Goal: Information Seeking & Learning: Learn about a topic

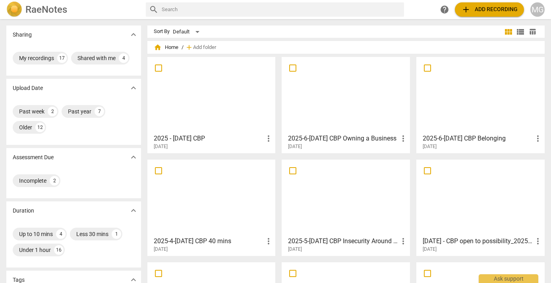
click at [331, 104] on div at bounding box center [346, 95] width 123 height 70
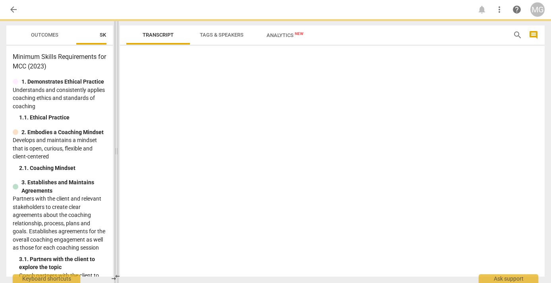
drag, startPoint x: 276, startPoint y: 152, endPoint x: 116, endPoint y: 157, distance: 159.9
click at [116, 157] on span at bounding box center [116, 151] width 5 height 264
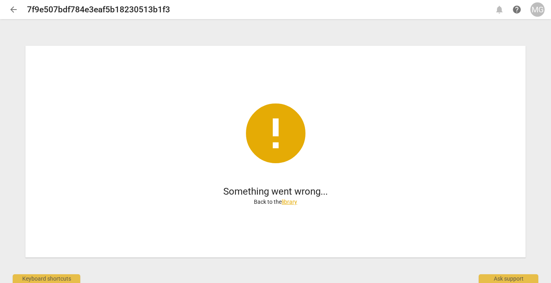
click at [277, 36] on div "error Something went wrong... Back to the library" at bounding box center [275, 151] width 551 height 262
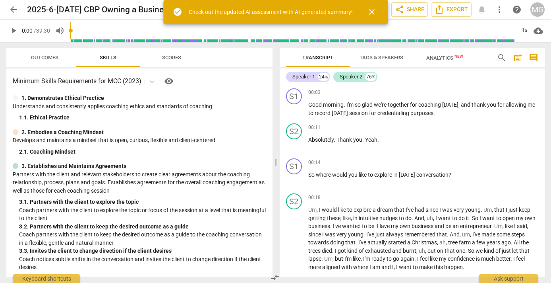
click at [371, 11] on span "close" at bounding box center [372, 12] width 10 height 10
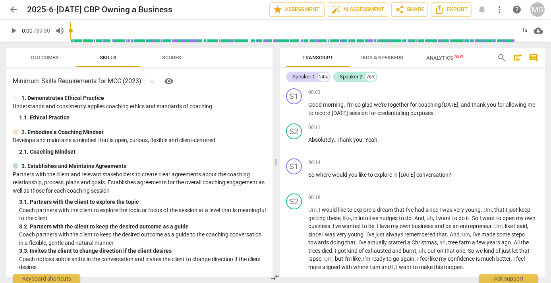
click at [442, 58] on span "Analytics New" at bounding box center [445, 58] width 37 height 6
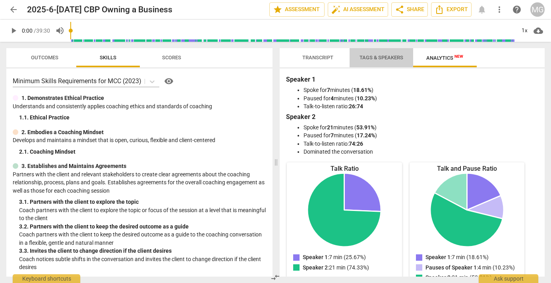
click at [383, 59] on span "Tags & Speakers" at bounding box center [382, 57] width 44 height 6
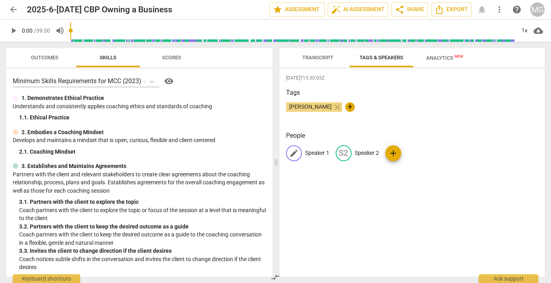
click at [314, 152] on p "Speaker 1" at bounding box center [317, 153] width 24 height 8
type input "Coach"
click at [326, 202] on div "[DATE]T15:30:05Z Tags [PERSON_NAME] close + People edit Coach delete S2 Speaker…" at bounding box center [413, 172] width 266 height 208
click at [356, 153] on p "Speaker 2" at bounding box center [359, 153] width 24 height 8
type input "Client"
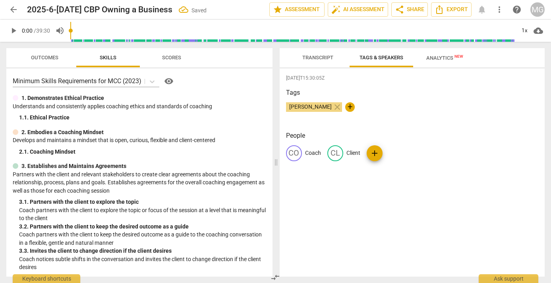
click at [313, 58] on span "Transcript" at bounding box center [318, 57] width 31 height 6
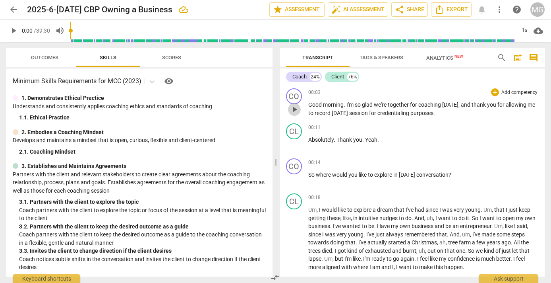
click at [295, 108] on span "play_arrow" at bounding box center [295, 110] width 10 height 10
click at [295, 107] on span "pause" at bounding box center [295, 110] width 10 height 10
click at [296, 110] on span "play_arrow" at bounding box center [295, 110] width 10 height 10
click at [296, 146] on span "pause" at bounding box center [295, 145] width 10 height 10
click at [372, 208] on span "explore" at bounding box center [363, 209] width 19 height 6
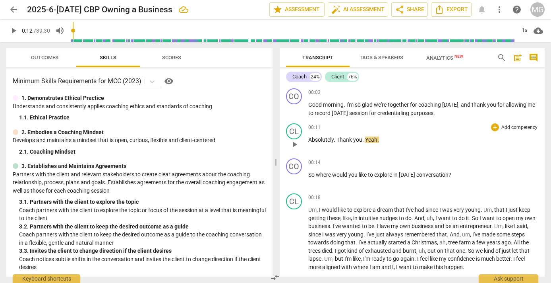
click at [295, 144] on span "play_arrow" at bounding box center [295, 145] width 10 height 10
click at [365, 139] on span "Yeah" at bounding box center [371, 139] width 12 height 6
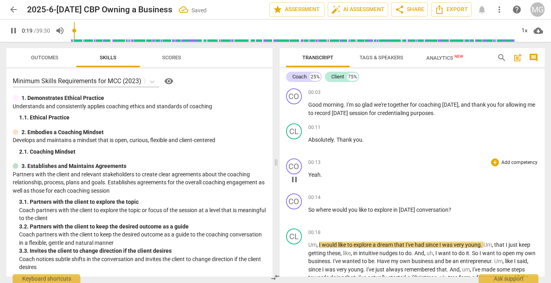
click at [412, 179] on p "Yeah ." at bounding box center [424, 175] width 231 height 8
type input "21"
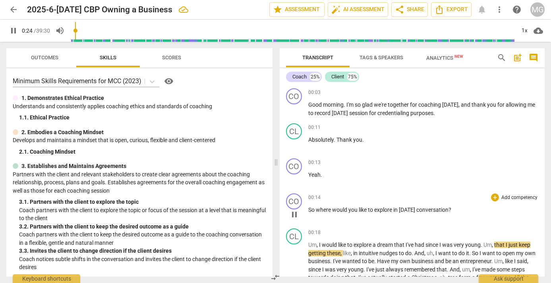
click at [309, 209] on span "So" at bounding box center [313, 209] width 8 height 6
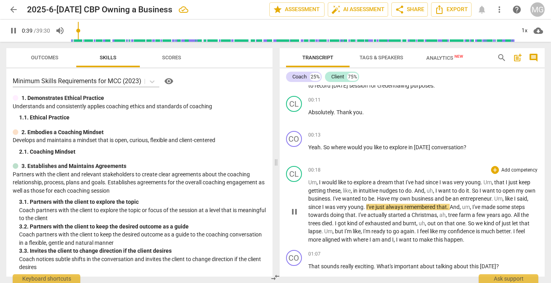
scroll to position [45, 0]
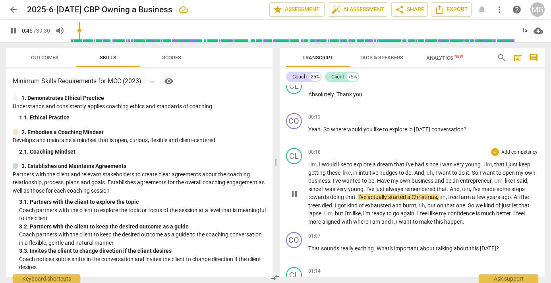
click at [531, 190] on p "Um , I would like to explore a dream that I've had since I was very young . Um …" at bounding box center [424, 192] width 231 height 65
type input "47"
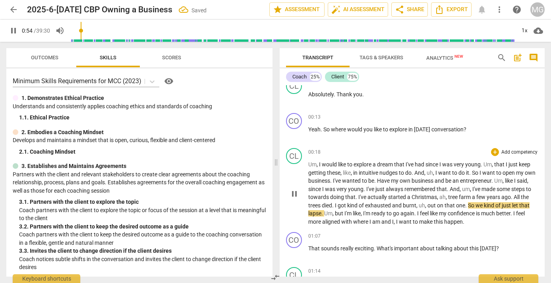
click at [400, 206] on span "and" at bounding box center [397, 205] width 11 height 6
click at [403, 205] on span "and" at bounding box center [397, 205] width 11 height 6
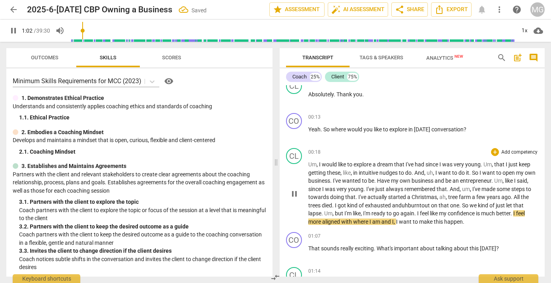
click at [313, 166] on span "Um" at bounding box center [313, 164] width 8 height 6
click at [359, 173] on span "in" at bounding box center [356, 172] width 6 height 6
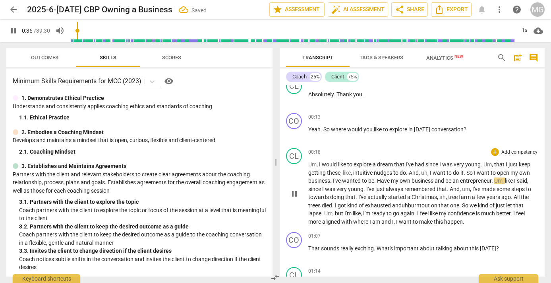
click at [377, 181] on span "." at bounding box center [376, 180] width 3 height 6
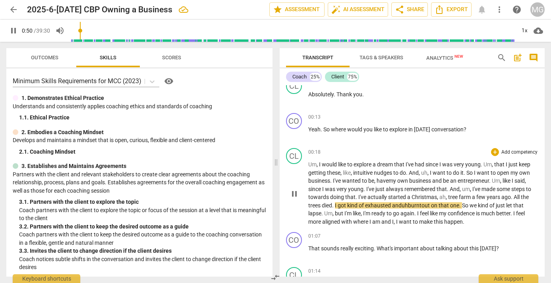
click at [447, 199] on span "," at bounding box center [447, 197] width 2 height 6
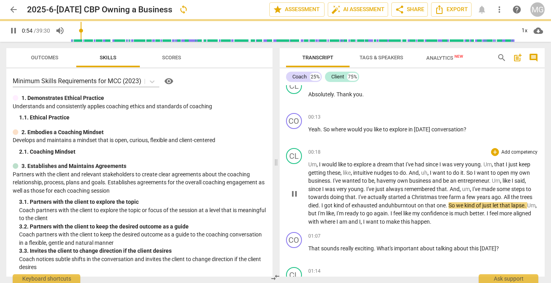
click at [356, 197] on span "." at bounding box center [357, 197] width 3 height 6
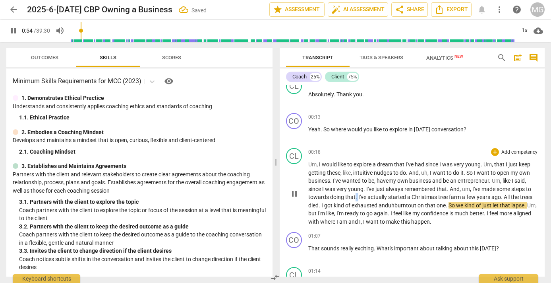
click at [356, 197] on span "." at bounding box center [357, 197] width 3 height 6
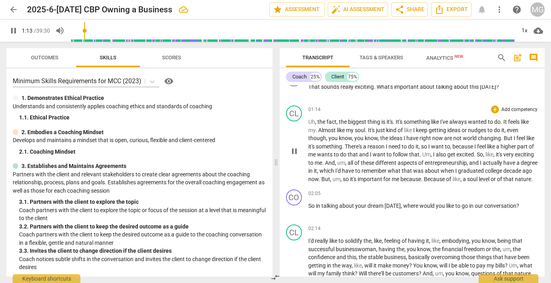
scroll to position [227, 0]
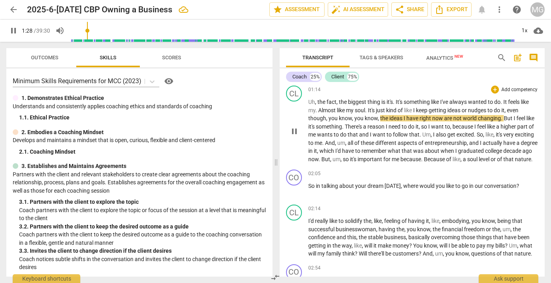
click at [336, 118] on span "you" at bounding box center [334, 118] width 10 height 6
type input "90"
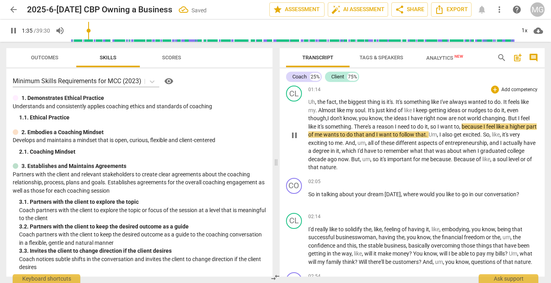
click at [322, 110] on span "Almost" at bounding box center [327, 110] width 19 height 6
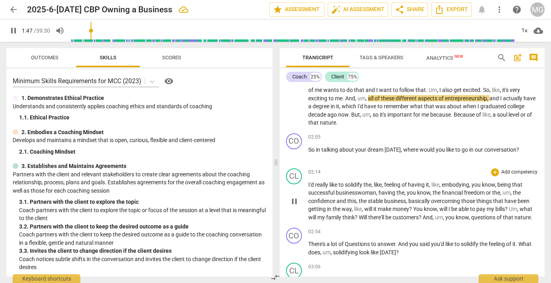
scroll to position [272, 0]
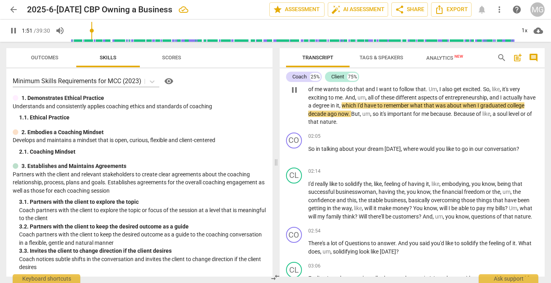
click at [462, 99] on span "entrepreneurship" at bounding box center [466, 97] width 42 height 6
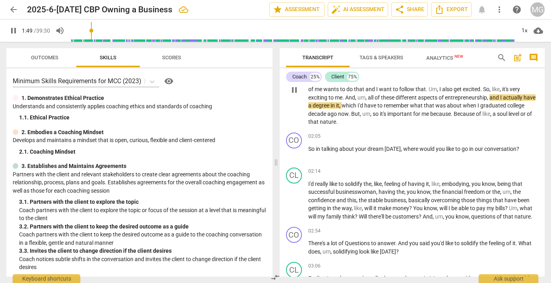
click at [501, 97] on span "and" at bounding box center [495, 97] width 11 height 6
click at [309, 113] on span "decade" at bounding box center [318, 114] width 19 height 6
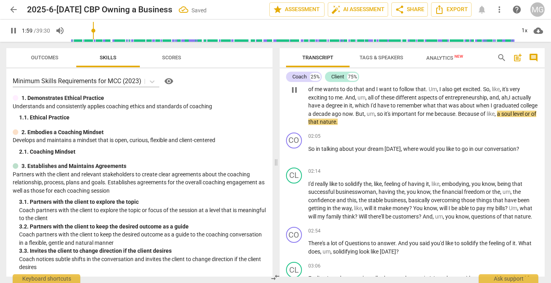
click at [463, 114] on span "Because" at bounding box center [469, 114] width 22 height 6
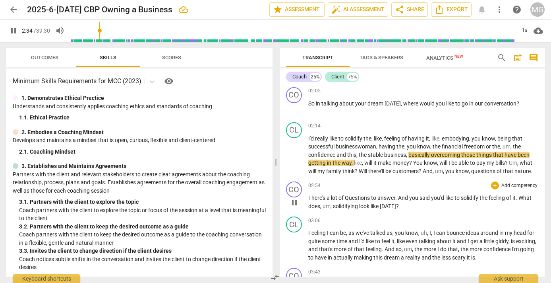
scroll to position [363, 0]
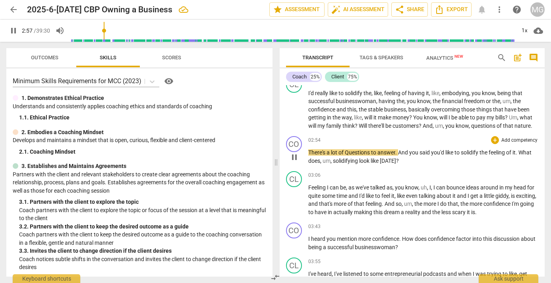
click at [349, 152] on span "Questions" at bounding box center [358, 152] width 26 height 6
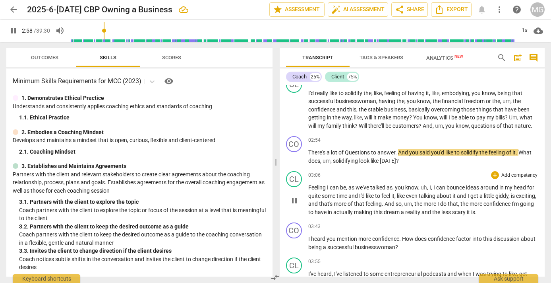
type input "179"
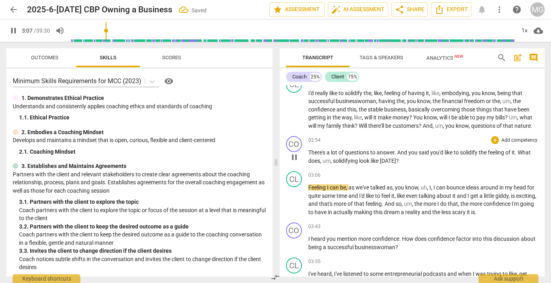
click at [327, 152] on span "There's" at bounding box center [318, 152] width 18 height 6
click at [333, 162] on span "," at bounding box center [332, 160] width 2 height 6
click at [326, 187] on span "Feeling" at bounding box center [318, 187] width 19 height 6
type input "192"
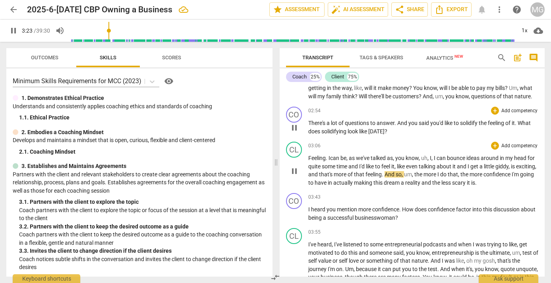
scroll to position [408, 0]
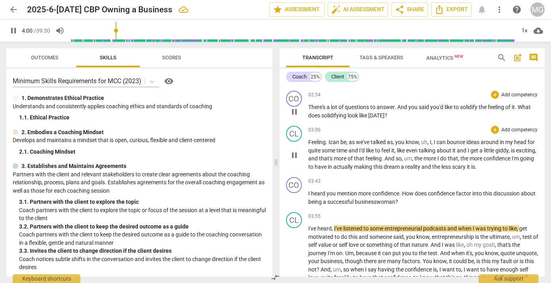
click at [330, 145] on span "I" at bounding box center [330, 142] width 2 height 6
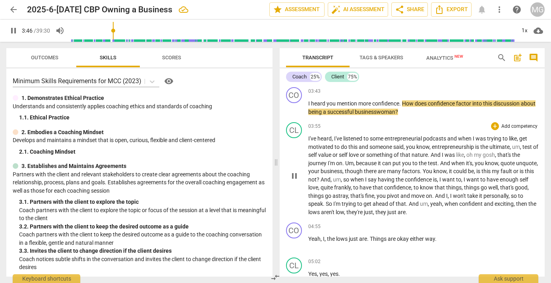
scroll to position [499, 0]
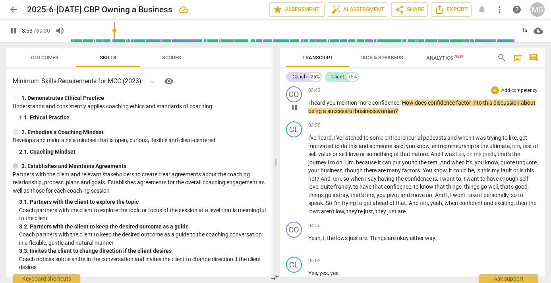
click at [402, 104] on span "." at bounding box center [401, 102] width 3 height 6
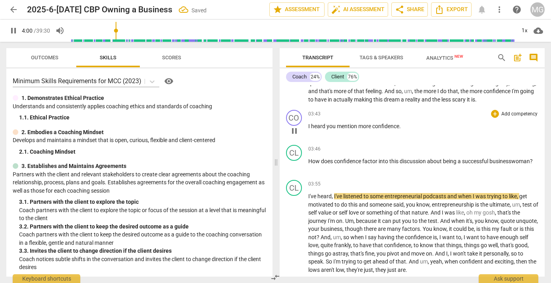
scroll to position [443, 0]
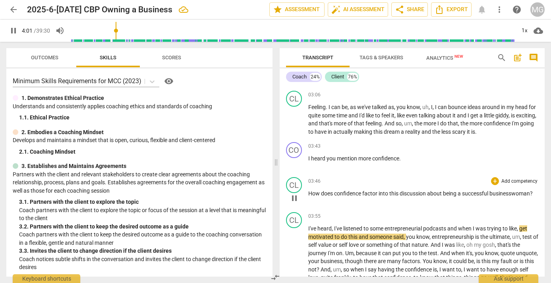
click at [309, 192] on span "How" at bounding box center [315, 193] width 13 height 6
type input "243"
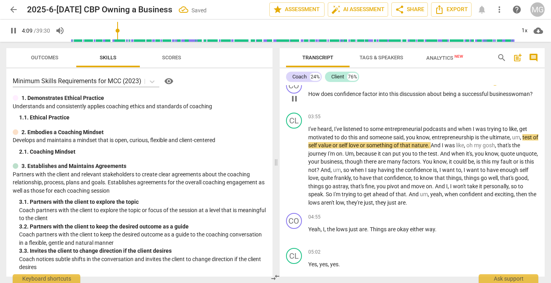
scroll to position [579, 0]
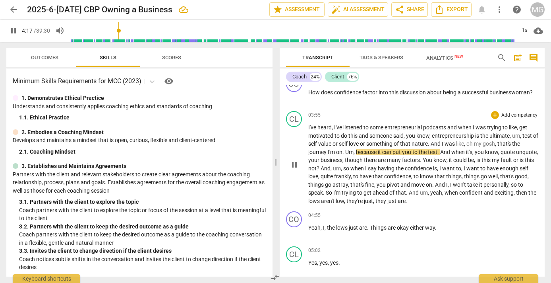
click at [345, 152] on span "." at bounding box center [344, 152] width 3 height 6
type input "258"
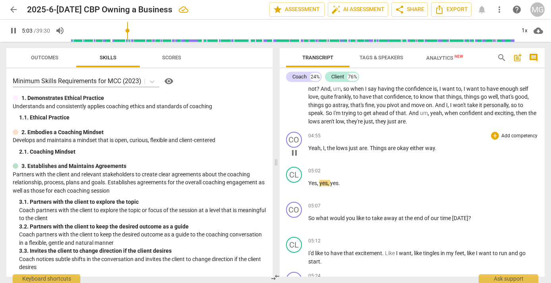
scroll to position [670, 0]
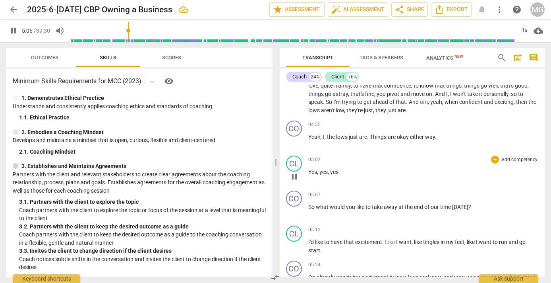
click at [330, 173] on span "," at bounding box center [329, 172] width 2 height 6
type input "308"
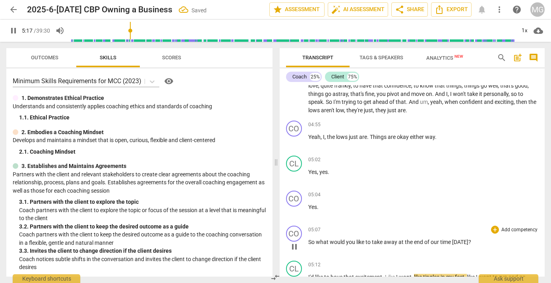
click at [309, 242] on span "So" at bounding box center [313, 242] width 8 height 6
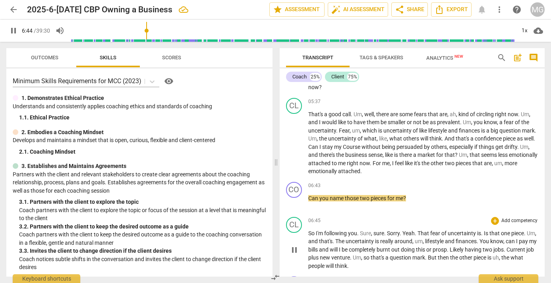
scroll to position [896, 0]
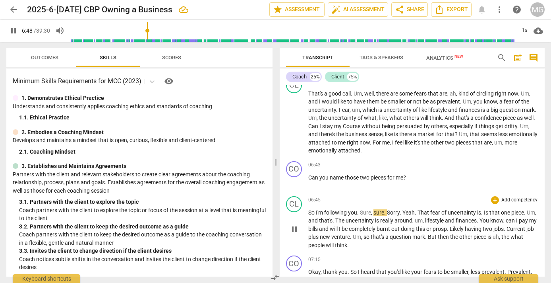
click at [312, 212] on span "So" at bounding box center [313, 212] width 8 height 6
type input "410"
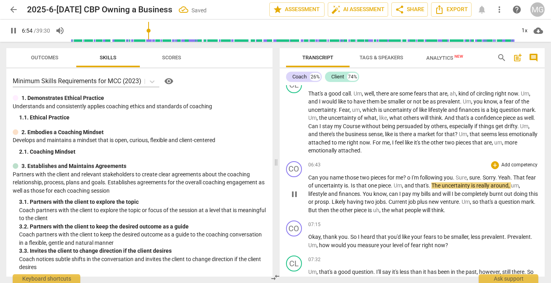
click at [409, 176] on span "o" at bounding box center [410, 177] width 4 height 6
type input "415"
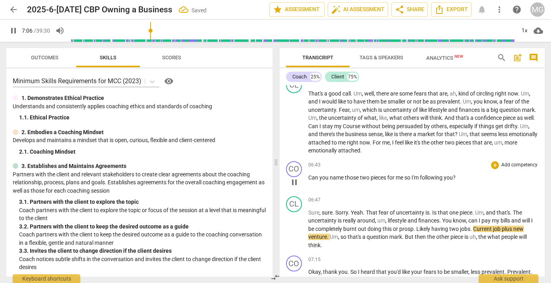
click at [313, 178] on span "Can" at bounding box center [314, 177] width 11 height 6
click at [313, 177] on span "Can" at bounding box center [314, 177] width 11 height 6
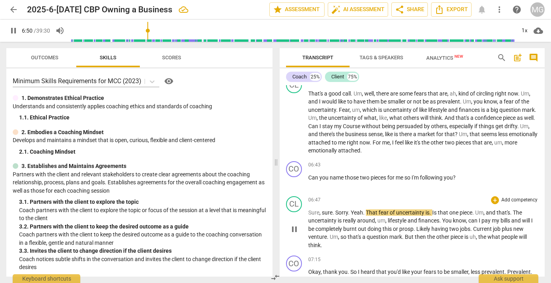
click at [310, 211] on span "Sure" at bounding box center [314, 212] width 11 height 6
type input "412"
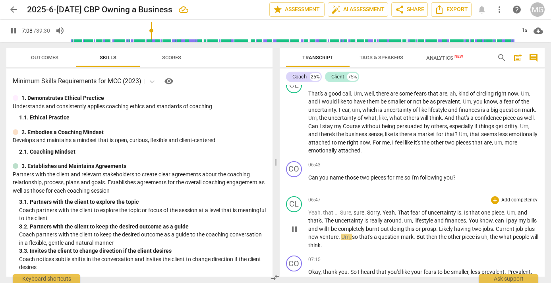
click at [416, 229] on span "this" at bounding box center [411, 228] width 10 height 6
click at [444, 229] on span "Likely" at bounding box center [448, 228] width 15 height 6
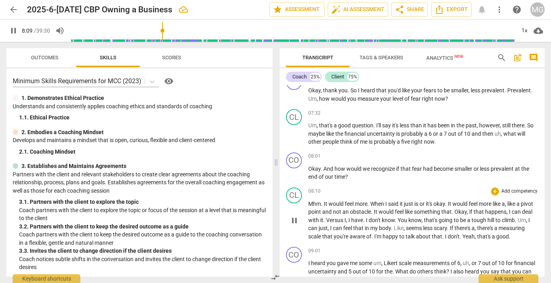
scroll to position [1123, 0]
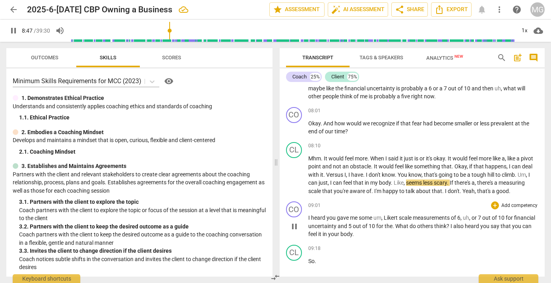
click at [388, 218] on span "Likert" at bounding box center [391, 217] width 15 height 6
type input "528"
click at [512, 193] on p "Mhm . It would feel more . When I said it just is or it's okay . It would feel …" at bounding box center [424, 174] width 231 height 41
type input "541"
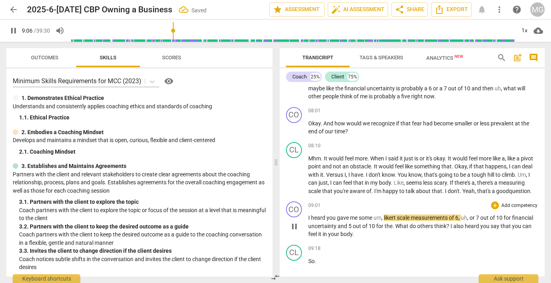
click at [385, 217] on span "likert" at bounding box center [390, 217] width 13 height 6
type input "548"
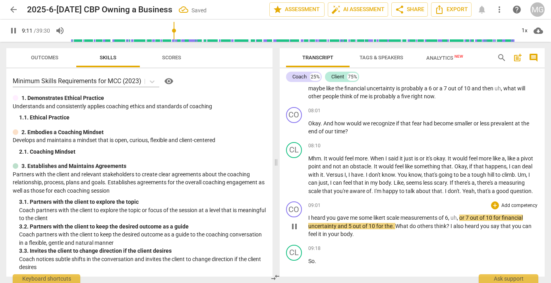
click at [326, 215] on span "heard" at bounding box center [319, 217] width 16 height 6
click at [460, 219] on span "," at bounding box center [458, 217] width 2 height 6
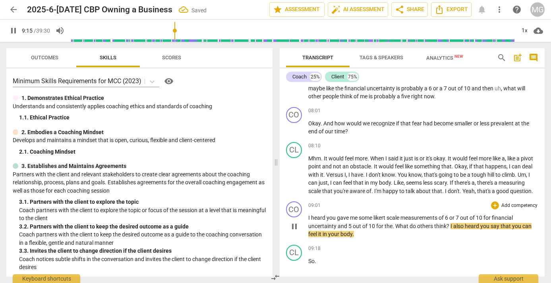
click at [400, 226] on span "What" at bounding box center [403, 226] width 14 height 6
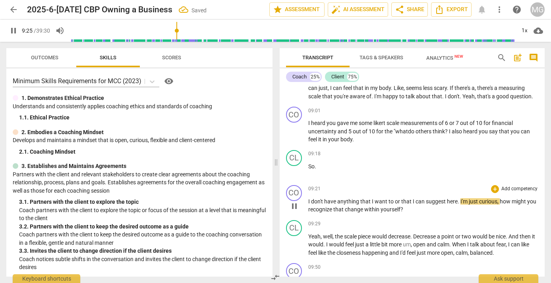
scroll to position [1193, 0]
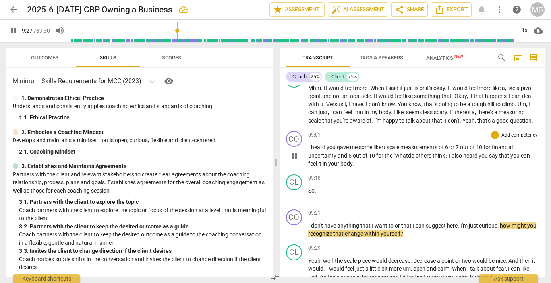
click at [449, 155] on span "?" at bounding box center [447, 155] width 4 height 6
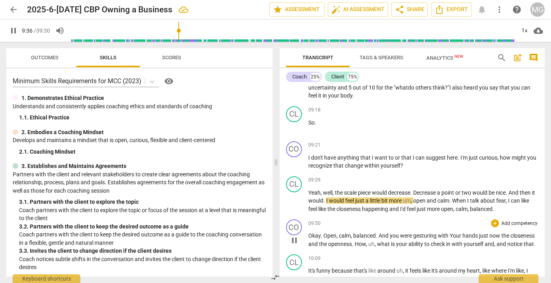
scroll to position [1284, 0]
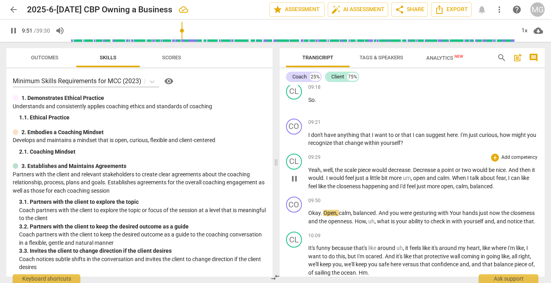
click at [314, 172] on span "Yeah" at bounding box center [315, 170] width 12 height 6
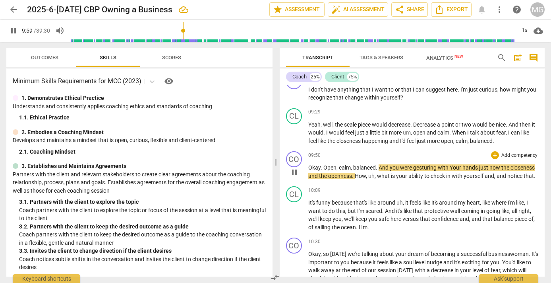
click at [454, 167] on span "Your" at bounding box center [456, 167] width 13 height 6
type input "601"
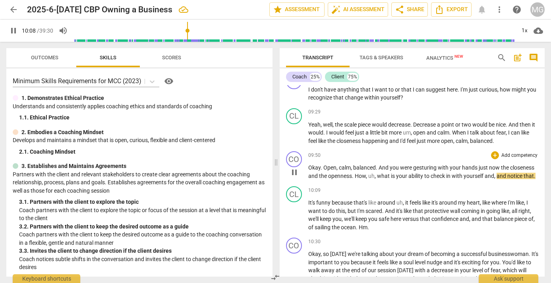
click at [537, 177] on p "Okay . Open , calm , balanced . And you were gesturing with your hands just now…" at bounding box center [424, 171] width 231 height 16
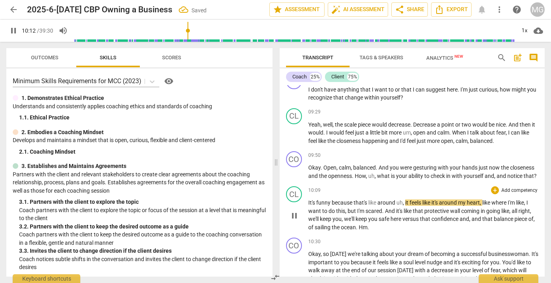
scroll to position [1375, 0]
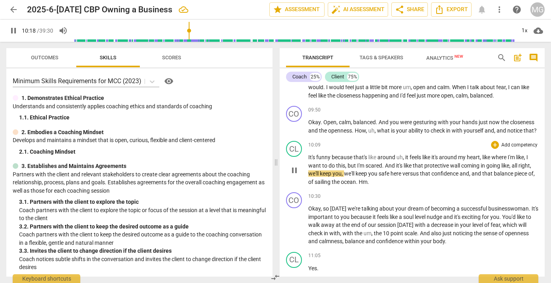
click at [486, 165] on span "in" at bounding box center [484, 165] width 6 height 6
type input "620"
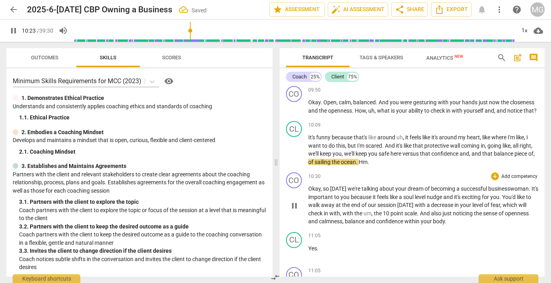
scroll to position [1420, 0]
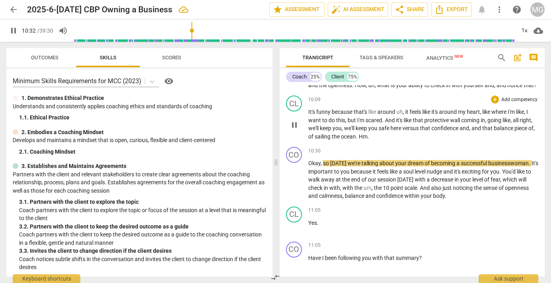
click at [372, 137] on p "It's funny because that's like around uh , it feels like it's around my heart ,…" at bounding box center [424, 124] width 231 height 33
click at [309, 163] on span "Okay" at bounding box center [315, 163] width 12 height 6
type input "639"
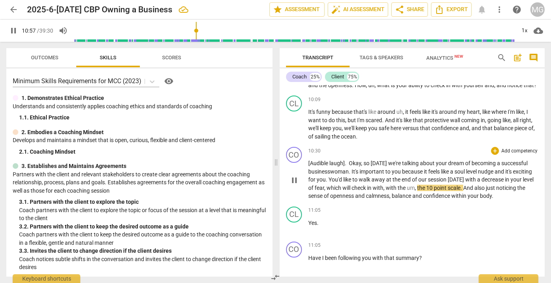
click at [343, 163] on span "[Audible laugh]. Okay" at bounding box center [335, 163] width 53 height 6
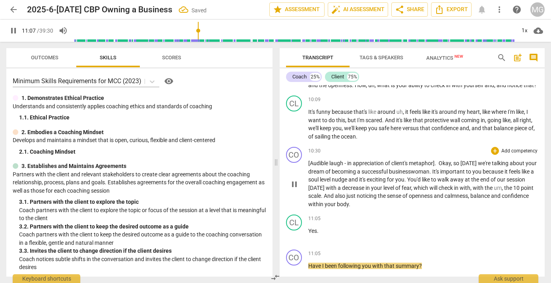
click at [336, 161] on span "[Audible laugh - in appreciation of client's metaphor]. Okay" at bounding box center [380, 163] width 143 height 6
click at [336, 162] on span "[Audible laugh - in appreciation of client's metaphor]. Okay" at bounding box center [380, 163] width 143 height 6
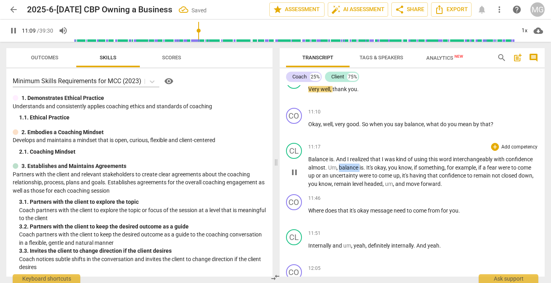
click at [351, 164] on span "balance" at bounding box center [349, 167] width 21 height 6
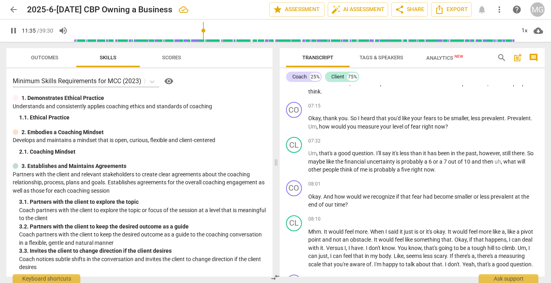
scroll to position [1042, 0]
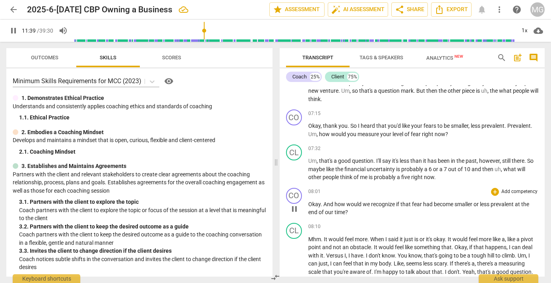
click at [367, 204] on span "we" at bounding box center [367, 204] width 8 height 6
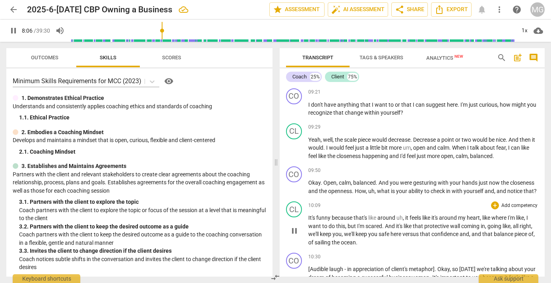
scroll to position [1269, 0]
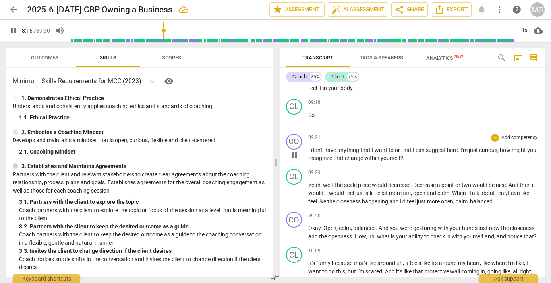
click at [391, 149] on span "to" at bounding box center [392, 150] width 6 height 6
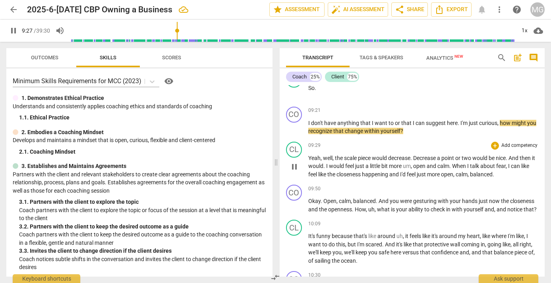
scroll to position [1314, 0]
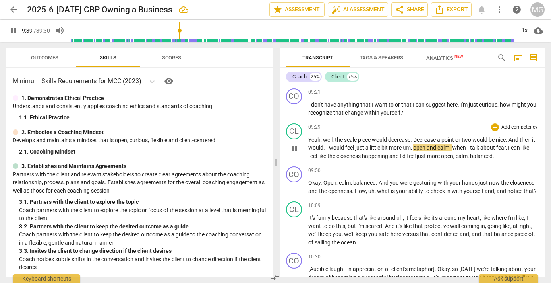
click at [326, 149] on span "." at bounding box center [325, 147] width 3 height 6
type input "583"
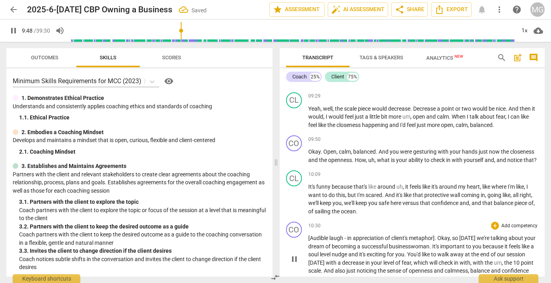
scroll to position [1359, 0]
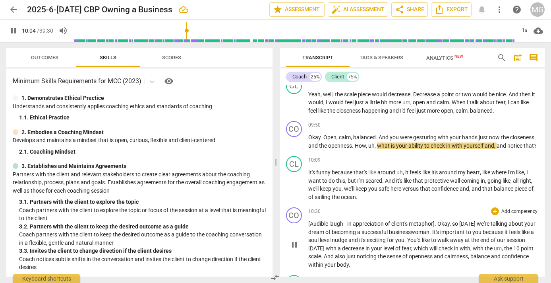
click at [353, 222] on span "in" at bounding box center [351, 223] width 6 height 6
type input "606"
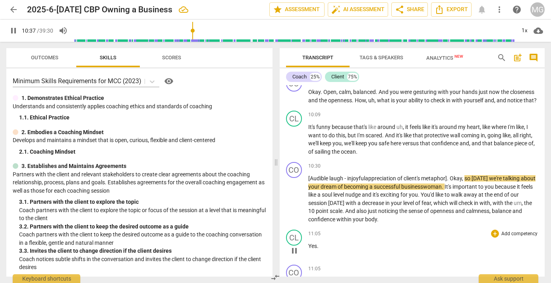
scroll to position [1450, 0]
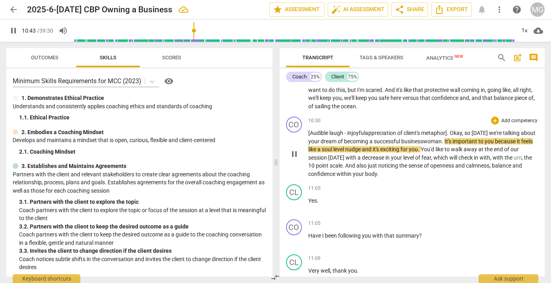
click at [322, 150] on span "a" at bounding box center [320, 149] width 4 height 6
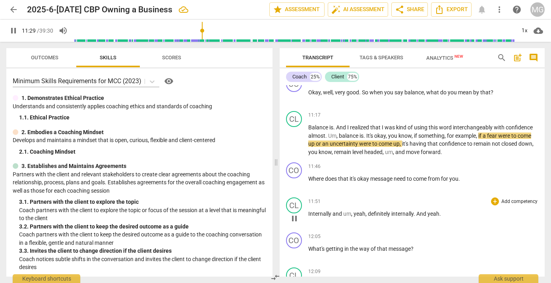
scroll to position [1677, 0]
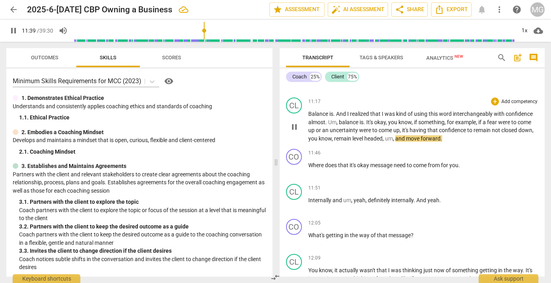
click at [365, 139] on span "headed" at bounding box center [374, 138] width 18 height 6
type input "701"
click at [351, 164] on span "it's" at bounding box center [354, 165] width 8 height 6
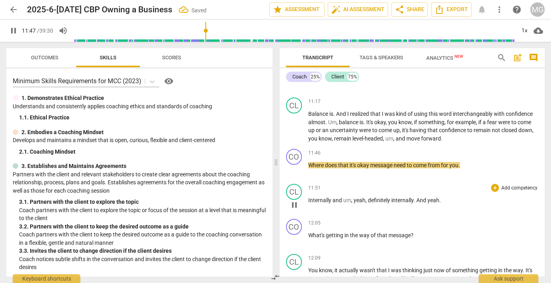
type input "708"
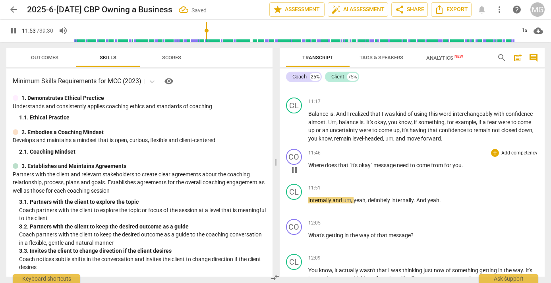
click at [472, 165] on p "Where does that "it's okay" message need to come from for you ." at bounding box center [424, 165] width 231 height 8
click at [325, 200] on span "Internally" at bounding box center [321, 200] width 24 height 6
click at [330, 202] on span "Internally" at bounding box center [321, 200] width 24 height 6
type input "714"
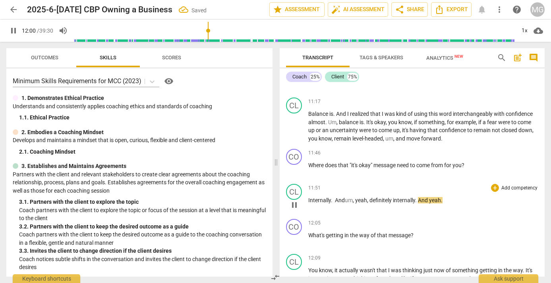
click at [429, 201] on span "And" at bounding box center [423, 200] width 11 height 6
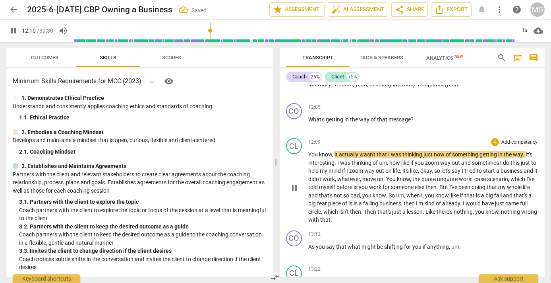
scroll to position [1813, 0]
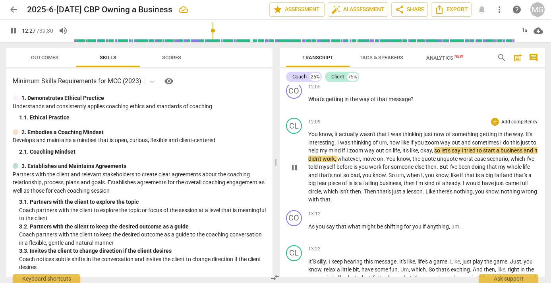
click at [461, 144] on span "out" at bounding box center [457, 142] width 10 height 6
type input "748"
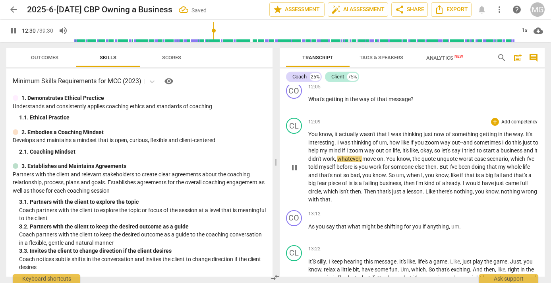
click at [342, 150] on span "mind" at bounding box center [336, 150] width 14 height 6
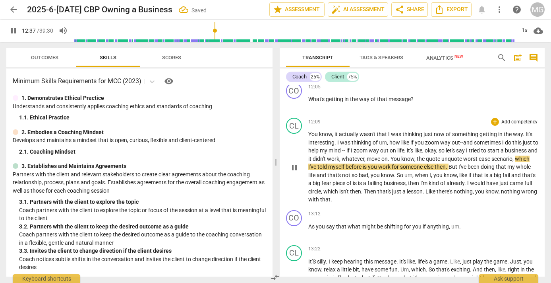
click at [475, 159] on span "worst" at bounding box center [472, 158] width 16 height 6
click at [328, 167] on span "told" at bounding box center [323, 166] width 11 height 6
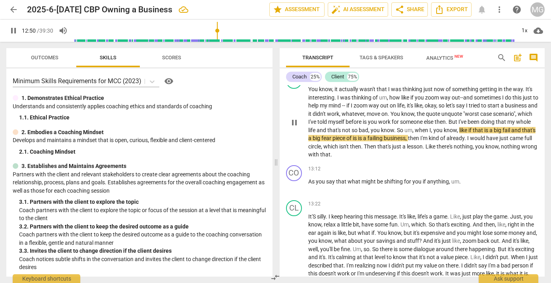
scroll to position [1858, 0]
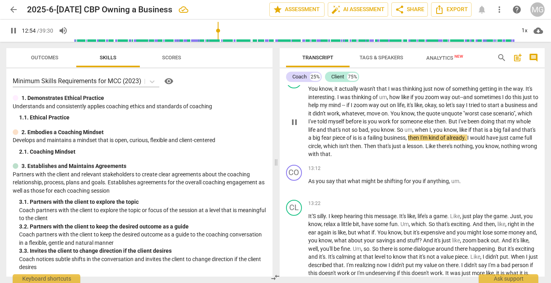
click at [358, 137] on span "is" at bounding box center [355, 137] width 5 height 6
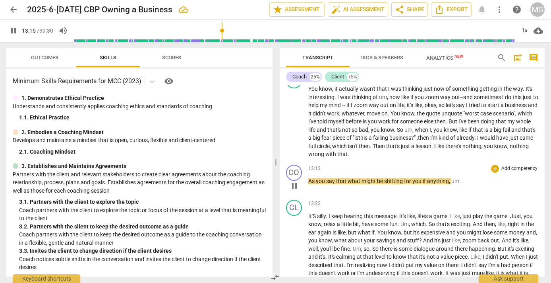
click at [347, 181] on span "that" at bounding box center [342, 181] width 12 height 6
type input "797"
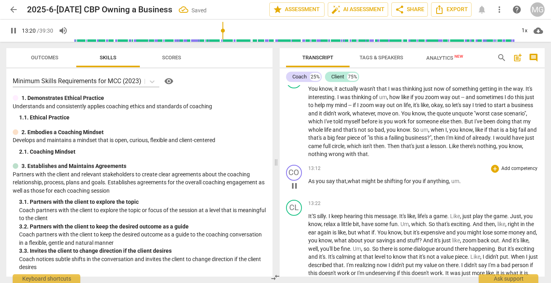
click at [450, 182] on span "," at bounding box center [450, 181] width 2 height 6
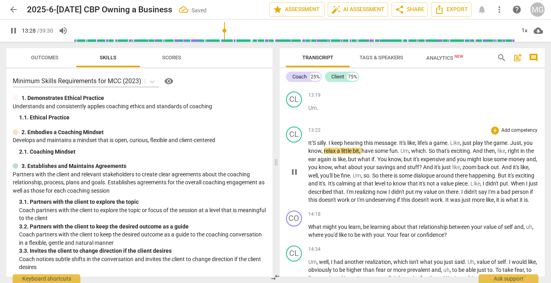
scroll to position [1994, 0]
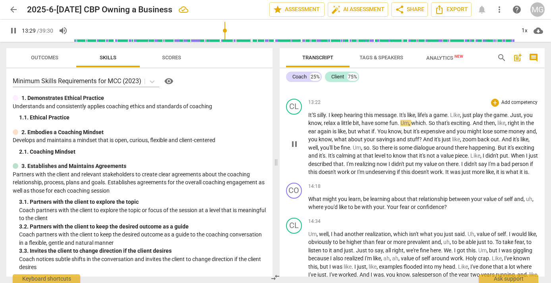
click at [316, 115] on span "It'S" at bounding box center [313, 115] width 9 height 6
type input "810"
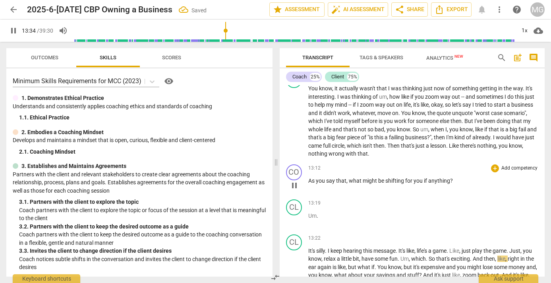
scroll to position [1858, 0]
click at [336, 217] on p "Um ." at bounding box center [424, 216] width 231 height 8
type input "817"
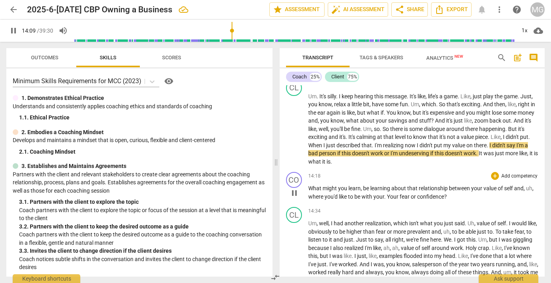
scroll to position [1994, 0]
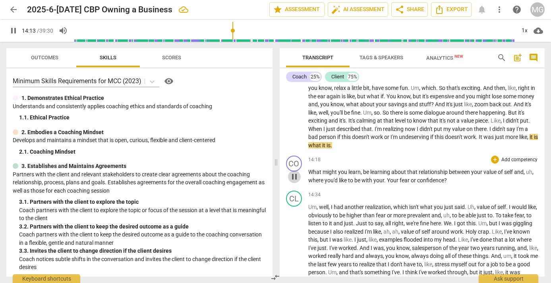
click at [295, 177] on span "pause" at bounding box center [295, 177] width 10 height 10
type input "854"
click at [517, 128] on span "say" at bounding box center [512, 129] width 10 height 6
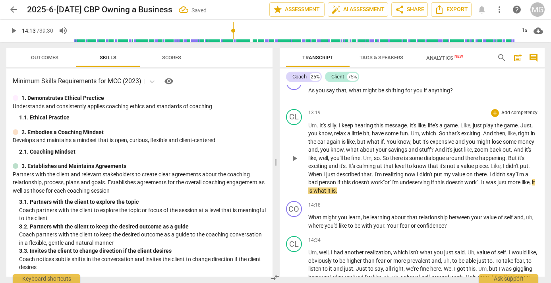
click at [345, 189] on p "Um . It's silly . I keep hearing this message . It's like , life's a game . Lik…" at bounding box center [424, 158] width 231 height 74
click at [296, 156] on span "play_arrow" at bounding box center [295, 158] width 10 height 10
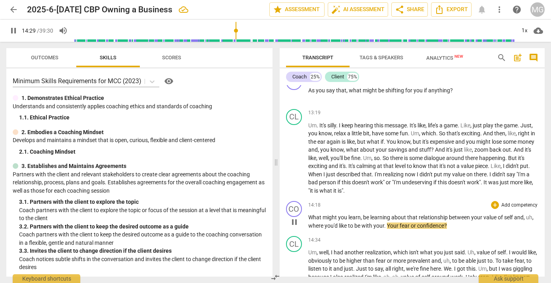
click at [392, 224] on span "Your" at bounding box center [393, 225] width 13 height 6
type input "871"
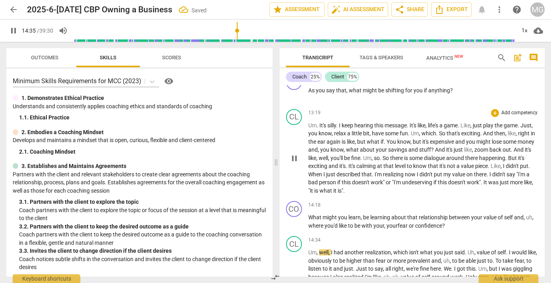
scroll to position [2039, 0]
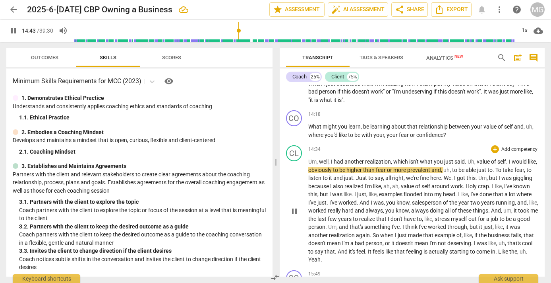
click at [314, 163] on span "Um" at bounding box center [313, 161] width 8 height 6
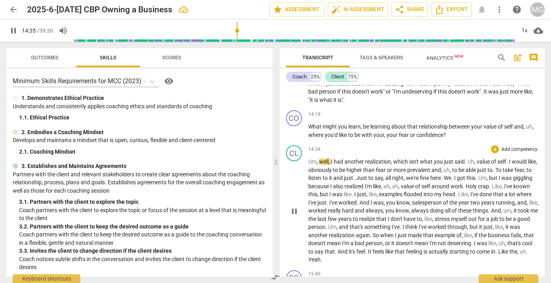
click at [320, 161] on span "well" at bounding box center [324, 161] width 10 height 6
type input "877"
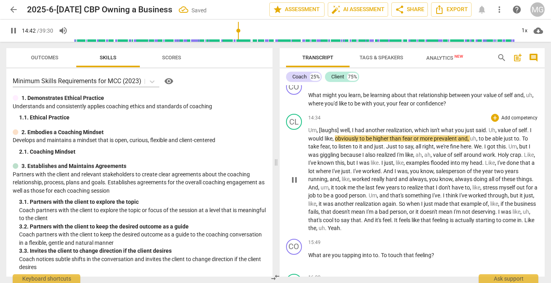
scroll to position [2085, 0]
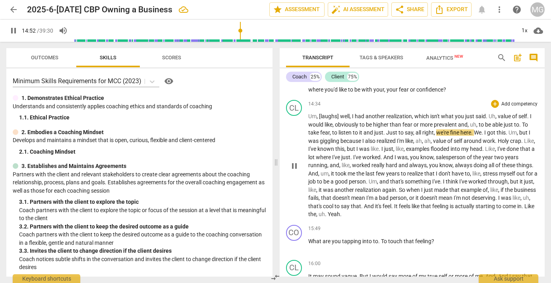
click at [525, 124] on span "To" at bounding box center [525, 124] width 6 height 6
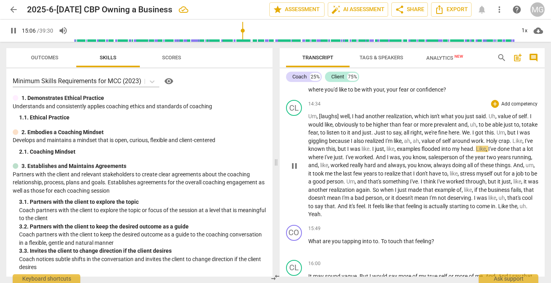
click at [513, 141] on span "." at bounding box center [511, 141] width 3 height 6
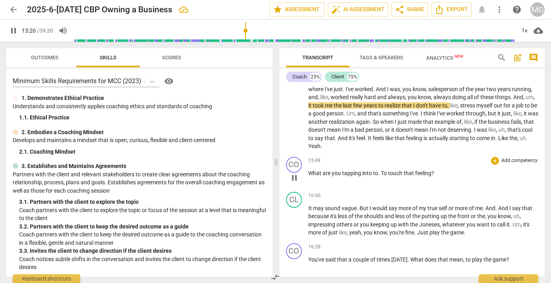
scroll to position [2130, 0]
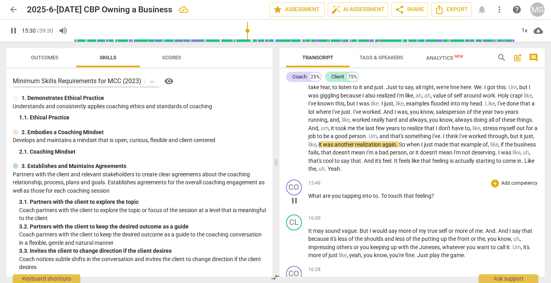
click at [383, 194] on span "To" at bounding box center [384, 195] width 7 height 6
type input "932"
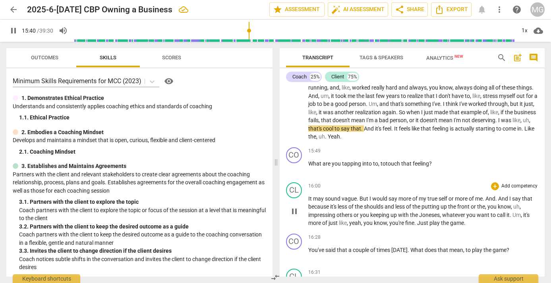
scroll to position [2175, 0]
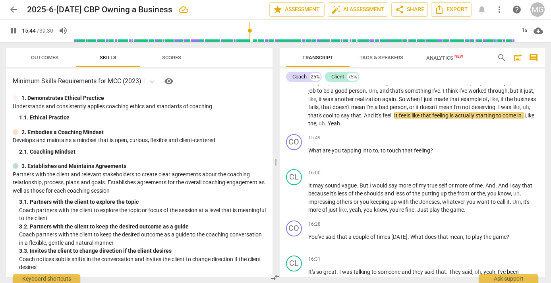
click at [399, 114] on span "It" at bounding box center [396, 115] width 5 height 6
type input "945"
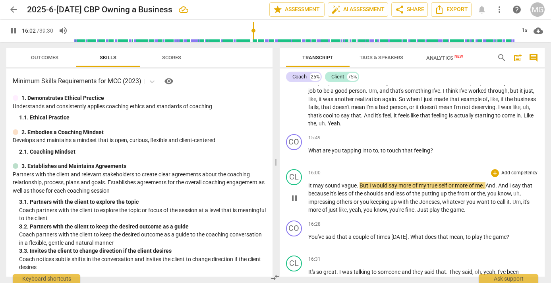
click at [311, 186] on span "It" at bounding box center [311, 185] width 5 height 6
type input "964"
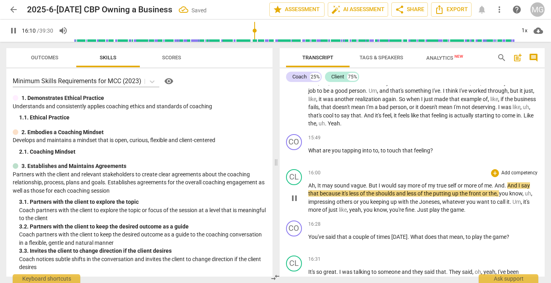
click at [376, 194] on span "the" at bounding box center [371, 193] width 9 height 6
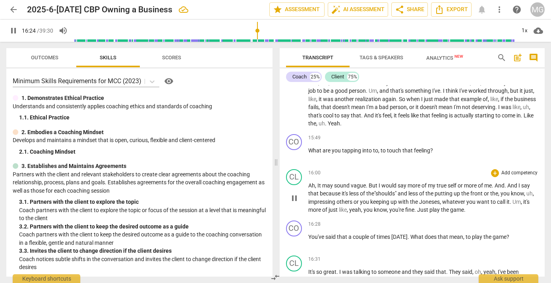
click at [371, 201] on span "you" at bounding box center [365, 201] width 10 height 6
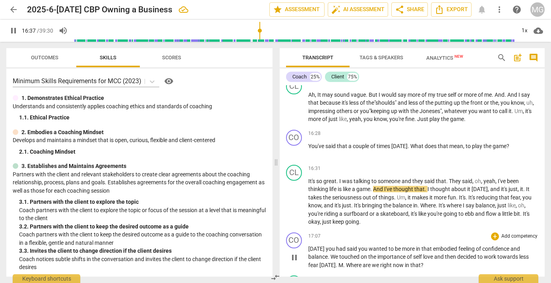
scroll to position [2311, 0]
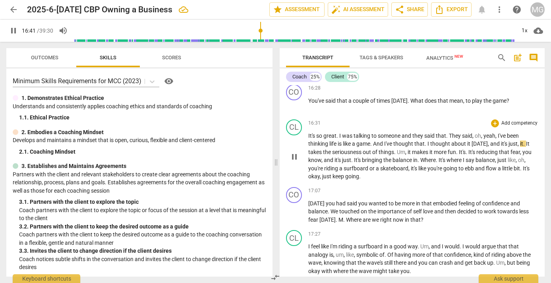
click at [427, 144] on span "." at bounding box center [426, 143] width 3 height 6
type input "1003"
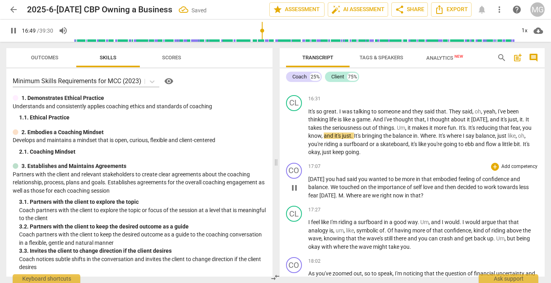
scroll to position [2357, 0]
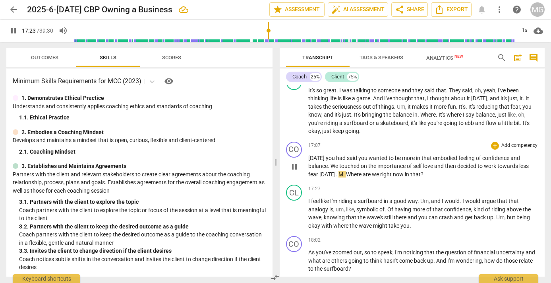
click at [339, 174] on span "M" at bounding box center [341, 174] width 5 height 6
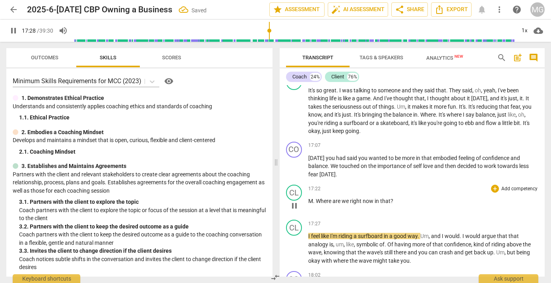
click at [314, 200] on span "." at bounding box center [314, 201] width 3 height 6
type input "1050"
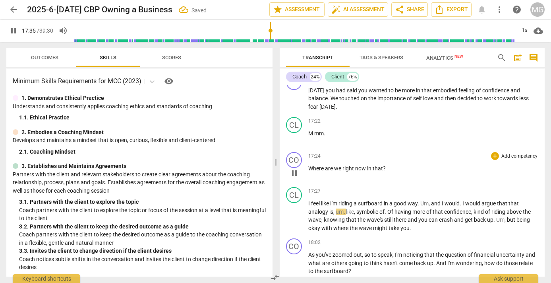
scroll to position [2447, 0]
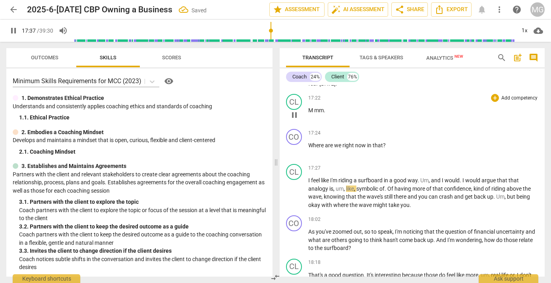
click at [319, 109] on span "mm" at bounding box center [320, 110] width 10 height 6
type input "1059"
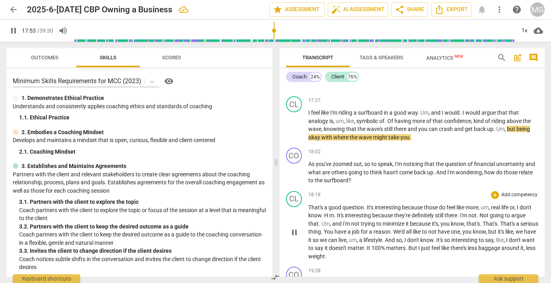
scroll to position [2538, 0]
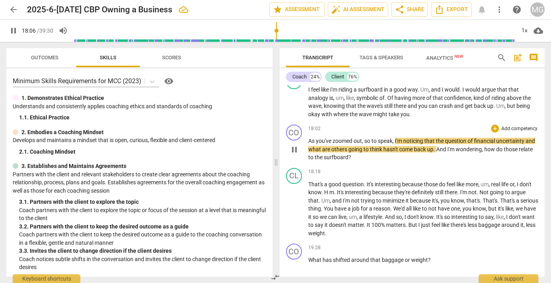
click at [393, 140] on span "speak" at bounding box center [385, 141] width 15 height 6
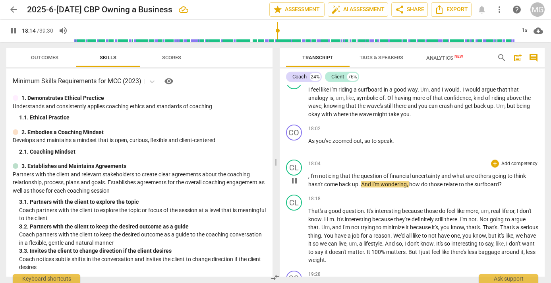
click at [308, 175] on div "play_arrow pause" at bounding box center [298, 180] width 20 height 10
click at [310, 177] on span "," at bounding box center [310, 176] width 2 height 6
type input "1097"
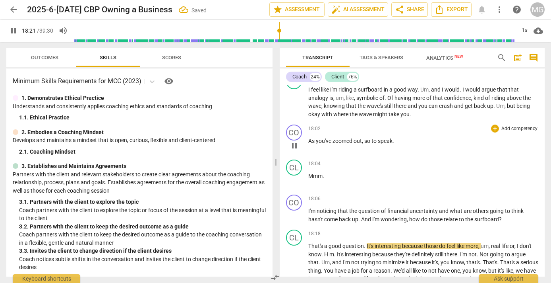
click at [322, 140] on span "you've" at bounding box center [324, 141] width 17 height 6
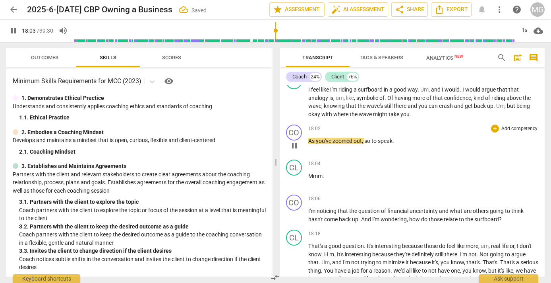
click at [398, 140] on p "As you've zoomed out , so to speak ." at bounding box center [424, 141] width 231 height 8
type input "1085"
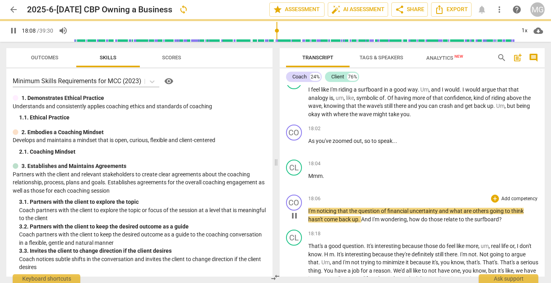
click at [313, 210] on span "I'm" at bounding box center [313, 211] width 8 height 6
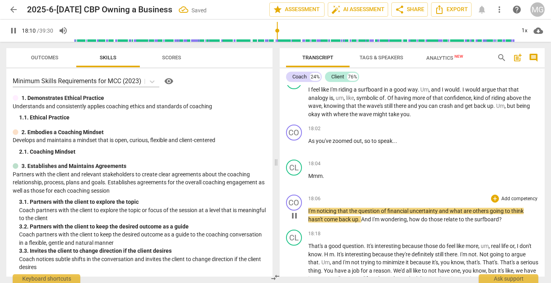
type input "1091"
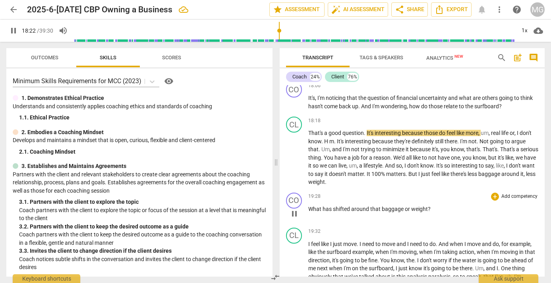
scroll to position [2674, 0]
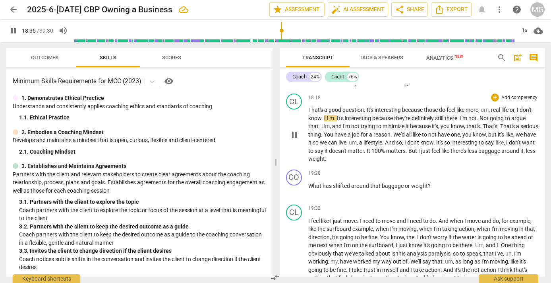
click at [330, 118] on span "m" at bounding box center [332, 118] width 5 height 6
type input "1117"
click at [335, 117] on span "." at bounding box center [334, 118] width 3 height 6
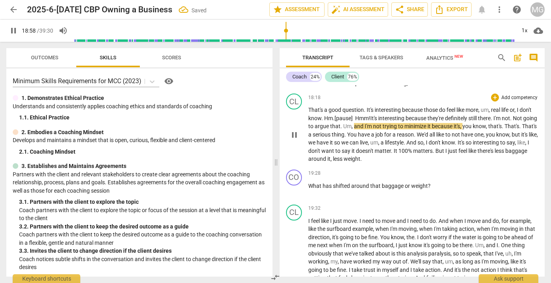
click at [398, 118] on span "interesting" at bounding box center [392, 118] width 27 height 6
click at [406, 119] on span "interesting" at bounding box center [392, 118] width 27 height 6
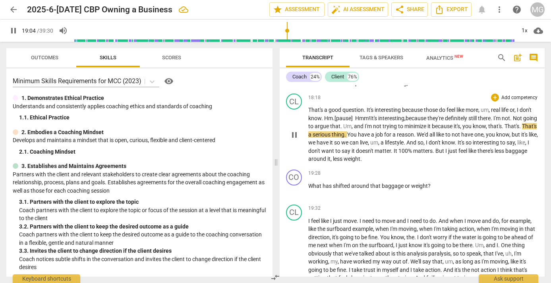
click at [520, 127] on span "That's" at bounding box center [512, 126] width 15 height 6
click at [418, 143] on span "And" at bounding box center [412, 142] width 11 height 6
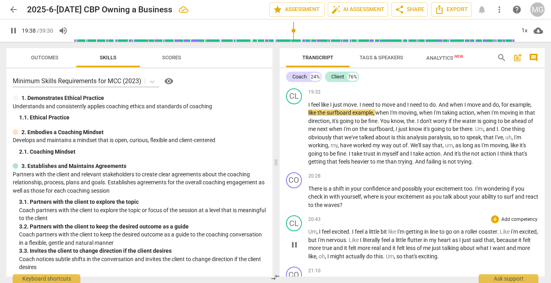
scroll to position [2810, 0]
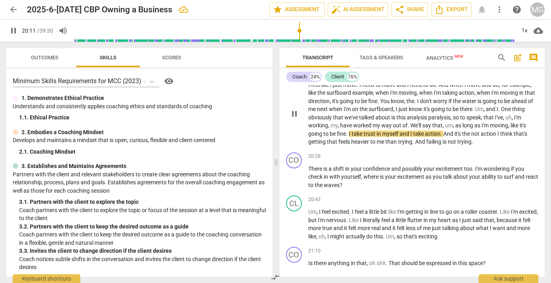
click at [454, 126] on span "," at bounding box center [454, 125] width 2 height 6
type input "1213"
click at [361, 133] on span "fine" at bounding box center [358, 133] width 9 height 6
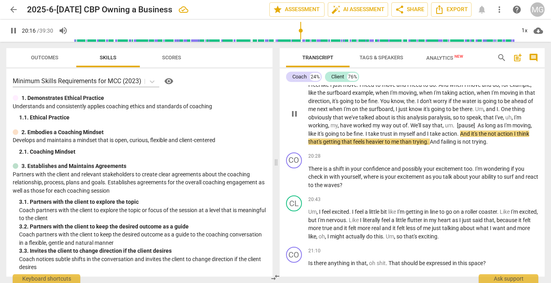
click at [341, 142] on span "getting" at bounding box center [332, 141] width 19 height 6
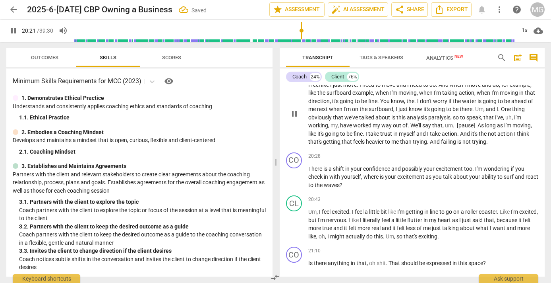
drag, startPoint x: 434, startPoint y: 140, endPoint x: 437, endPoint y: 148, distance: 7.7
click at [435, 140] on span "And" at bounding box center [435, 141] width 11 height 6
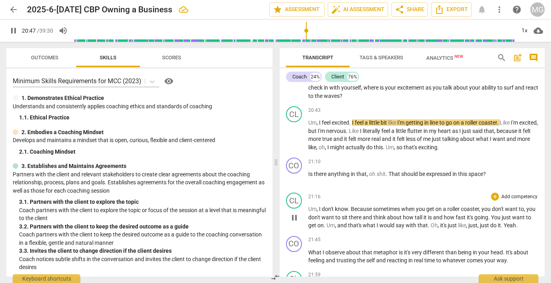
scroll to position [2901, 0]
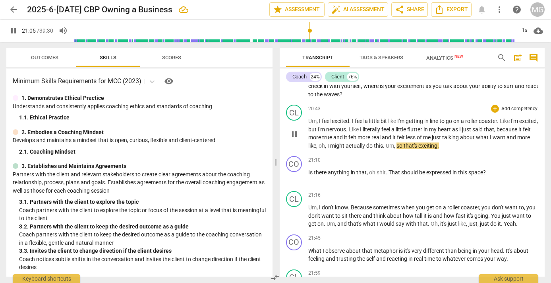
click at [328, 146] on span "," at bounding box center [326, 145] width 2 height 6
type input "1267"
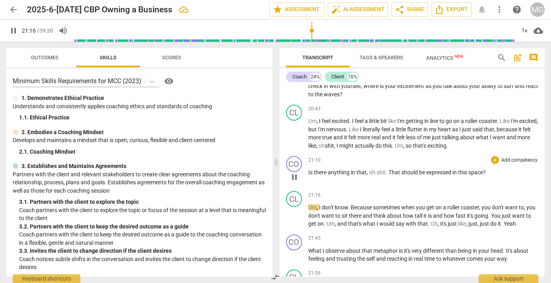
click at [369, 172] on span "," at bounding box center [368, 172] width 2 height 6
type input "1278"
click at [431, 223] on span "Oh" at bounding box center [434, 223] width 7 height 6
type input "1299"
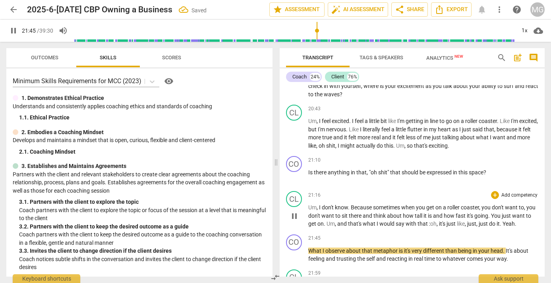
click at [431, 223] on span "oh" at bounding box center [434, 223] width 6 height 6
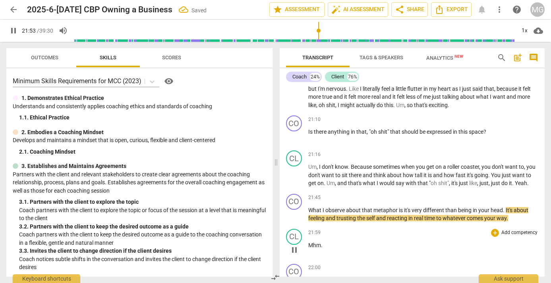
scroll to position [2946, 0]
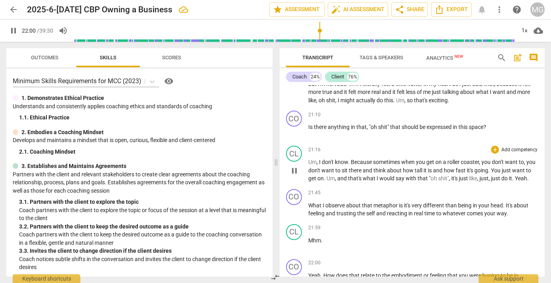
click at [404, 177] on span "say" at bounding box center [401, 178] width 10 height 6
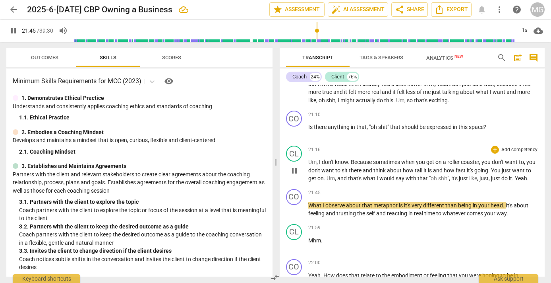
click at [517, 178] on span "Yeah" at bounding box center [521, 178] width 12 height 6
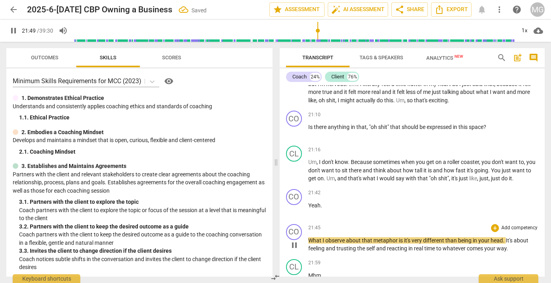
click at [313, 240] on span "What" at bounding box center [316, 240] width 14 height 6
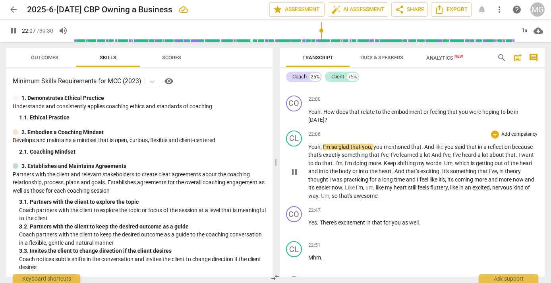
scroll to position [3127, 0]
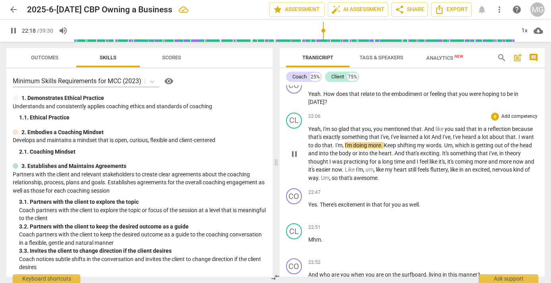
click at [437, 138] on span "And" at bounding box center [437, 137] width 11 height 6
type input "1339"
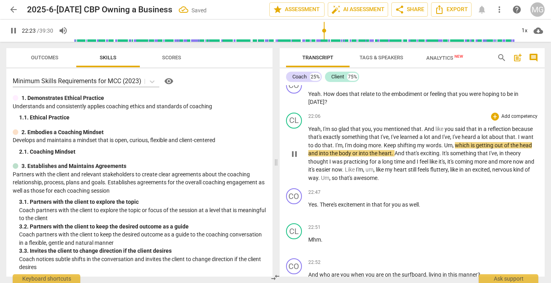
click at [326, 136] on span "exactly" at bounding box center [332, 137] width 19 height 6
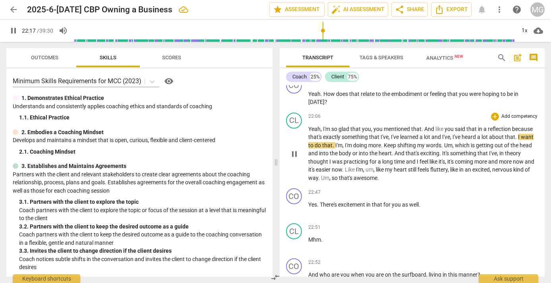
click at [520, 137] on span "I" at bounding box center [519, 137] width 3 height 6
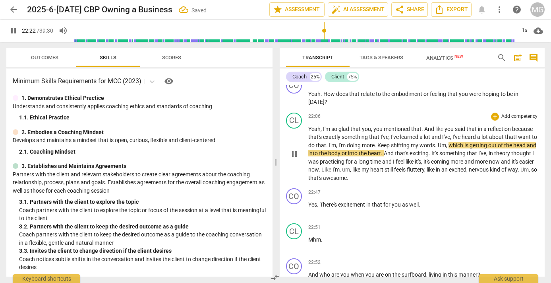
click at [316, 146] on span "do" at bounding box center [313, 145] width 8 height 6
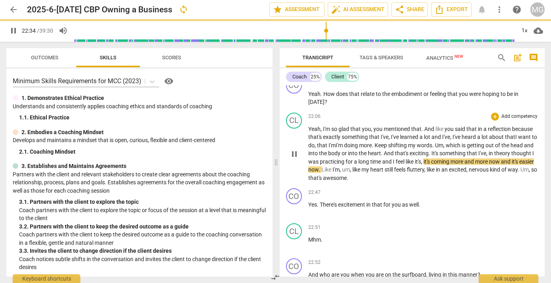
click at [401, 137] on span "learned" at bounding box center [409, 137] width 19 height 6
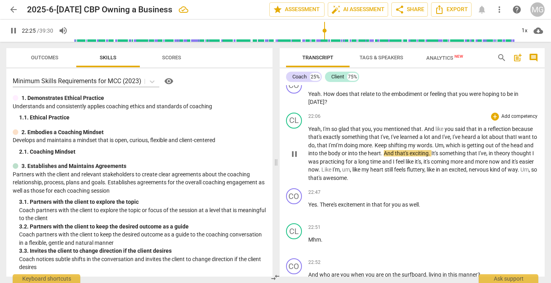
click at [460, 144] on span "which" at bounding box center [454, 145] width 16 height 6
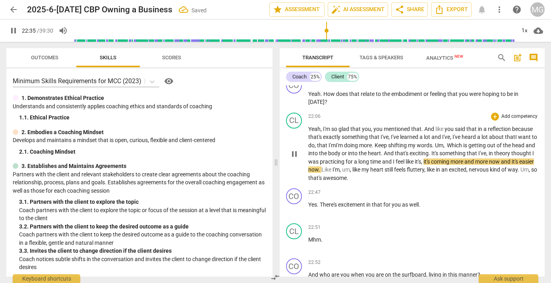
drag, startPoint x: 456, startPoint y: 145, endPoint x: 487, endPoint y: 166, distance: 36.8
click at [452, 145] on span "Um, W" at bounding box center [443, 145] width 17 height 6
click at [487, 146] on span "getting" at bounding box center [477, 145] width 19 height 6
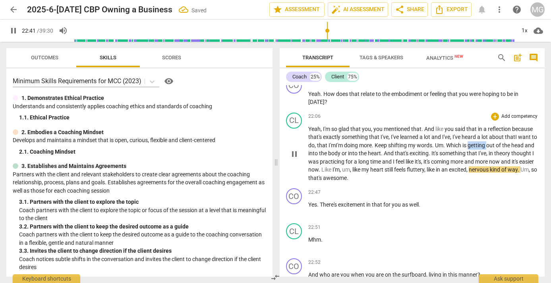
click at [487, 146] on span "getting" at bounding box center [477, 145] width 19 height 6
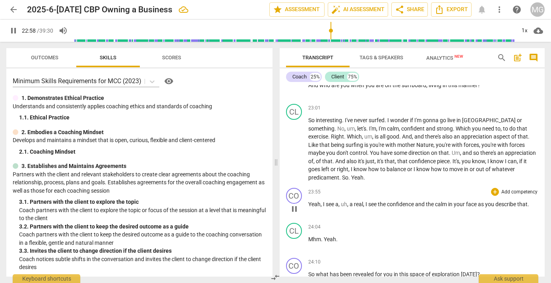
scroll to position [3309, 0]
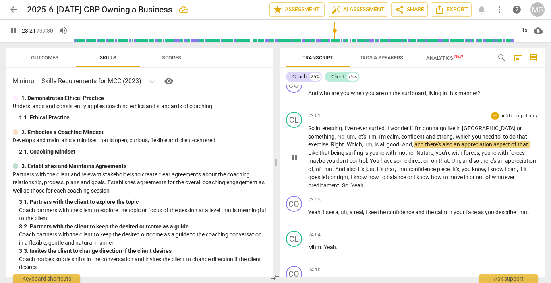
click at [362, 141] on span "Which" at bounding box center [354, 144] width 15 height 6
type input "1403"
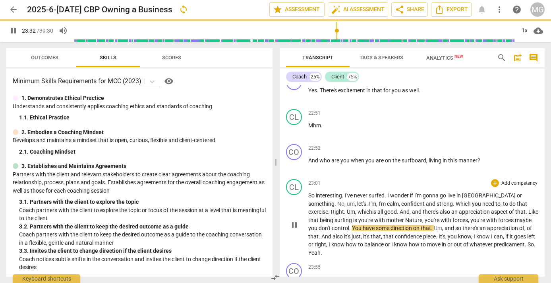
scroll to position [3263, 0]
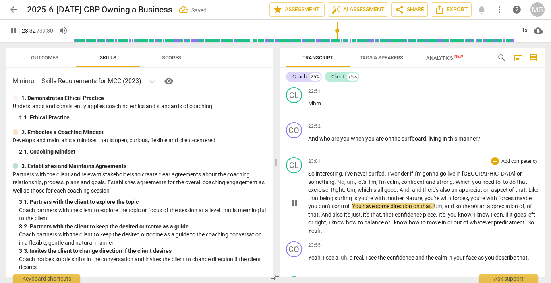
click at [344, 186] on span "Right" at bounding box center [337, 189] width 13 height 6
click at [480, 186] on p "So interesting . I've never surfed . I wonder if I'm gonna go live in [GEOGRAPH…" at bounding box center [424, 201] width 231 height 65
click at [517, 182] on span "that" at bounding box center [522, 182] width 10 height 6
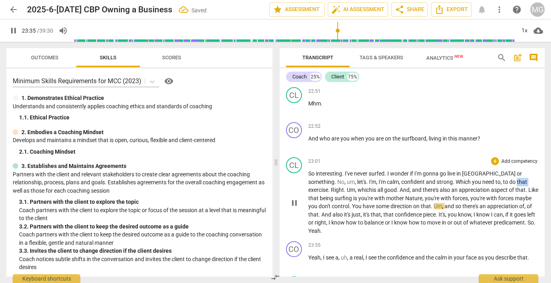
click at [517, 182] on span "that" at bounding box center [522, 182] width 10 height 6
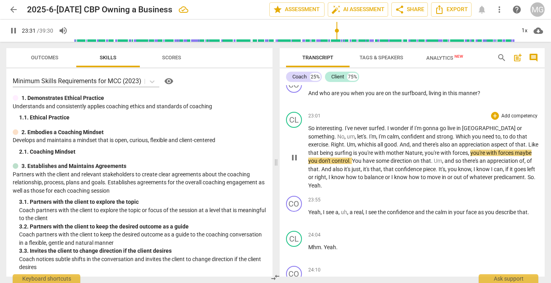
click at [335, 150] on span "being" at bounding box center [327, 153] width 15 height 6
click at [359, 154] on span "you're" at bounding box center [367, 153] width 16 height 6
click at [386, 151] on span "mother" at bounding box center [395, 153] width 19 height 6
click at [386, 153] on span "Mother" at bounding box center [395, 153] width 19 height 6
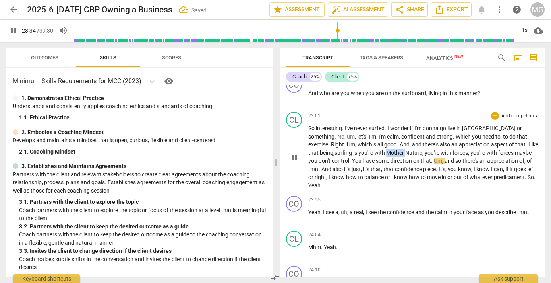
click at [386, 152] on span "Mother" at bounding box center [395, 153] width 19 height 6
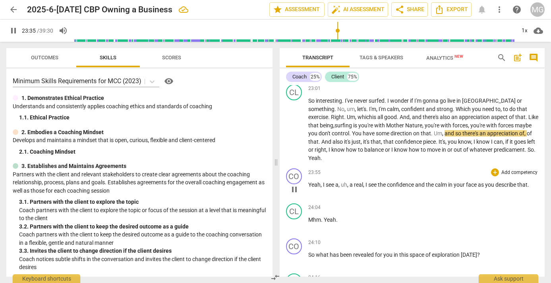
scroll to position [3354, 0]
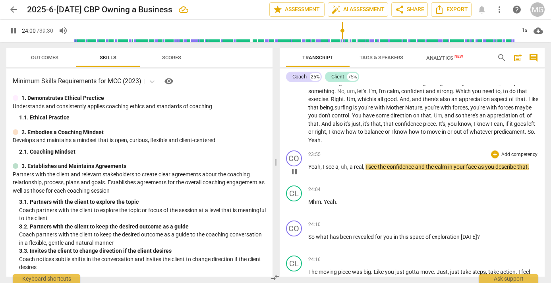
click at [347, 163] on span "uh" at bounding box center [344, 166] width 6 height 6
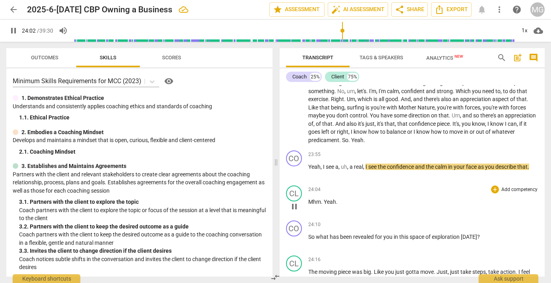
type input "1442"
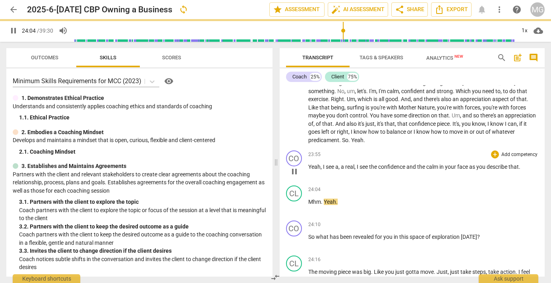
click at [321, 163] on span "," at bounding box center [322, 166] width 2 height 6
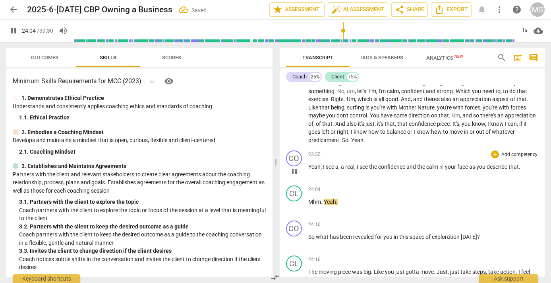
click at [321, 163] on span "," at bounding box center [322, 166] width 2 height 6
click at [326, 163] on span "see" at bounding box center [331, 166] width 10 height 6
click at [328, 163] on span "see" at bounding box center [331, 166] width 10 height 6
click at [313, 163] on span "Yeah" at bounding box center [315, 166] width 12 height 6
click at [314, 163] on span "Yeah" at bounding box center [315, 166] width 12 height 6
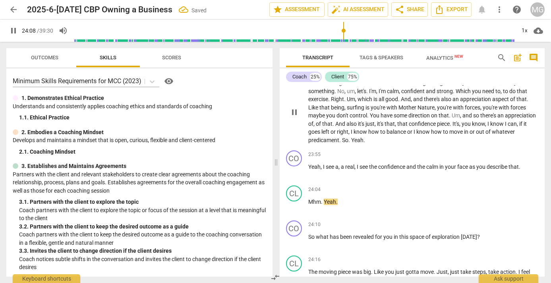
click at [377, 125] on span "it's" at bounding box center [381, 123] width 8 height 6
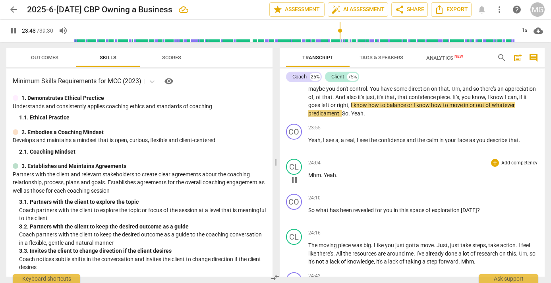
scroll to position [3399, 0]
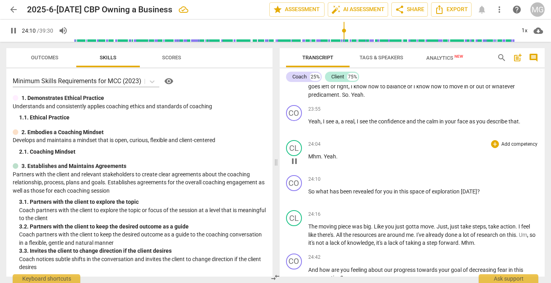
click at [324, 153] on span "Yeah" at bounding box center [330, 156] width 12 height 6
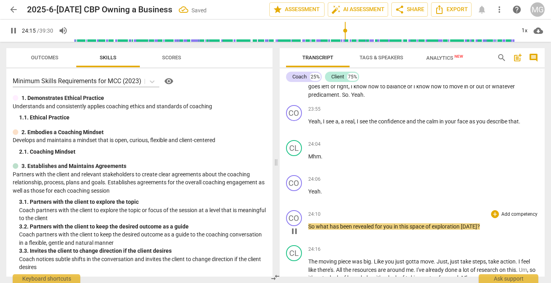
click at [309, 223] on span "So" at bounding box center [313, 226] width 8 height 6
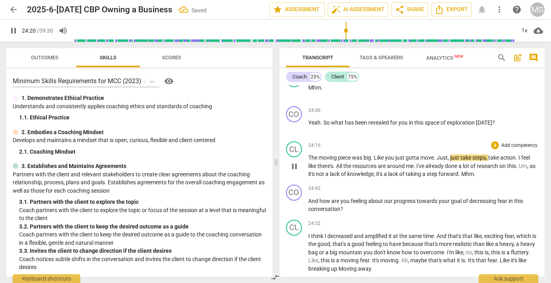
scroll to position [3490, 0]
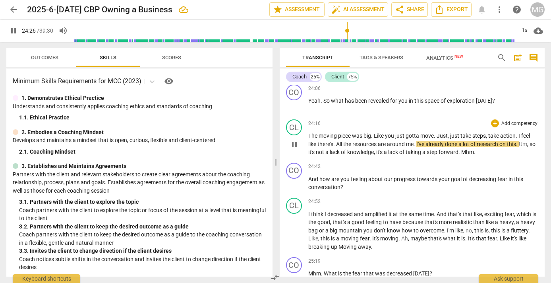
click at [340, 141] on span "All" at bounding box center [339, 144] width 7 height 6
type input "1469"
click at [464, 149] on span "Mhm" at bounding box center [468, 152] width 13 height 6
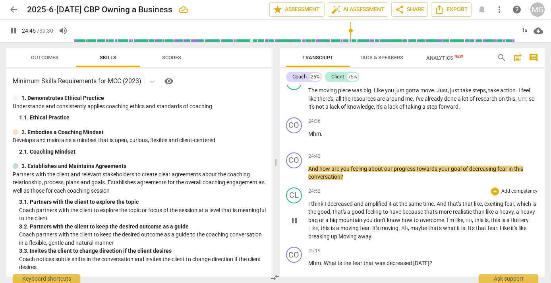
scroll to position [3580, 0]
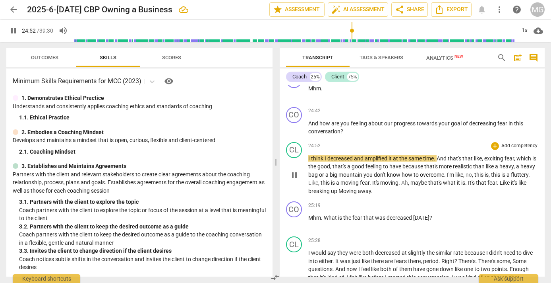
click at [308, 158] on div "play_arrow pause" at bounding box center [298, 175] width 20 height 35
click at [361, 170] on p "I think I decreased and amplified it at the same time . And that's that like , …" at bounding box center [424, 174] width 231 height 41
click at [324, 163] on span "good" at bounding box center [324, 166] width 13 height 6
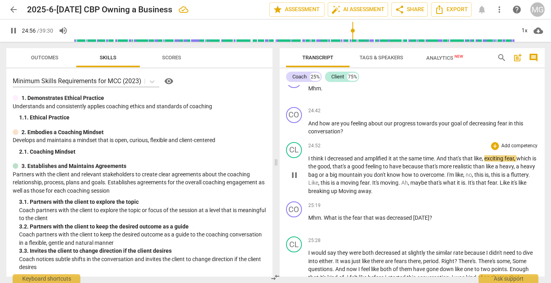
click at [308, 158] on div "play_arrow pause" at bounding box center [298, 175] width 20 height 35
click at [312, 155] on span "think" at bounding box center [318, 158] width 14 height 6
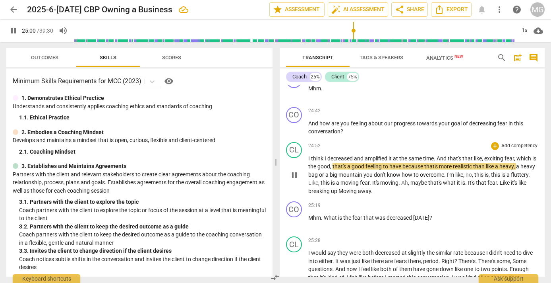
type input "1501"
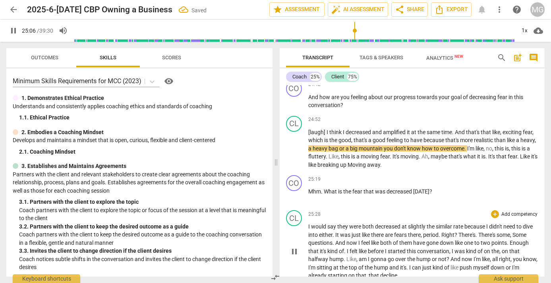
scroll to position [3626, 0]
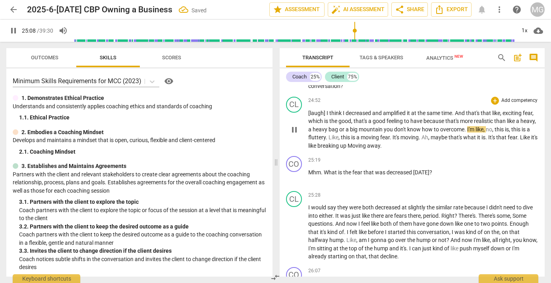
click at [352, 110] on span "decreased" at bounding box center [359, 113] width 27 height 6
click at [523, 134] on span "Like" at bounding box center [525, 137] width 11 height 6
click at [353, 142] on span "Moving" at bounding box center [357, 145] width 19 height 6
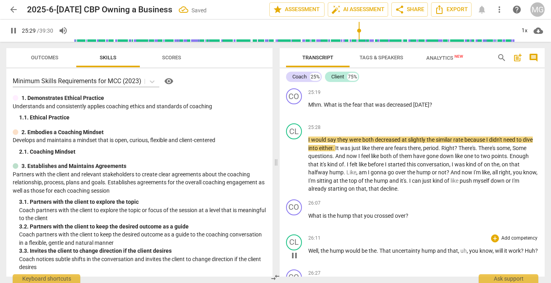
scroll to position [3716, 0]
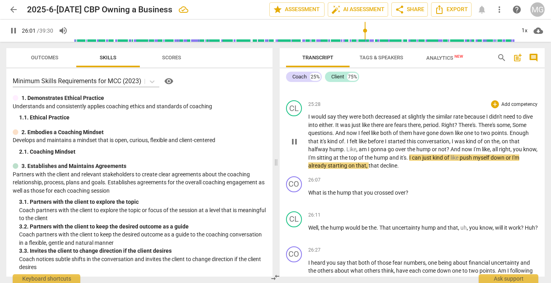
click at [410, 154] on span "." at bounding box center [408, 157] width 3 height 6
type input "1564"
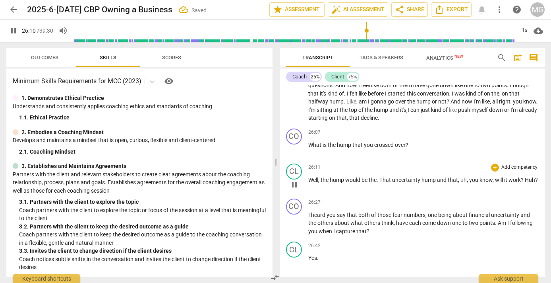
scroll to position [3807, 0]
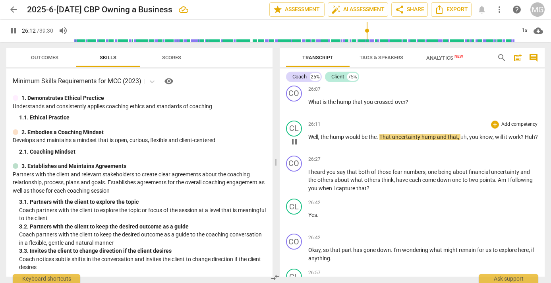
click at [311, 134] on span "Well" at bounding box center [314, 137] width 10 height 6
type input "1574"
click at [398, 134] on span "That" at bounding box center [399, 137] width 13 height 6
click at [348, 134] on span "hump" at bounding box center [352, 137] width 16 height 6
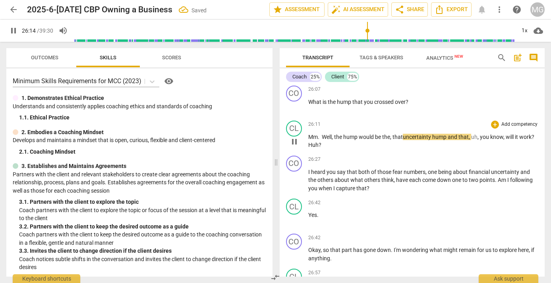
click at [392, 134] on span "the, t" at bounding box center [389, 137] width 12 height 6
drag, startPoint x: 339, startPoint y: 137, endPoint x: 329, endPoint y: 137, distance: 9.5
click at [329, 137] on p "Mm. Well , the hump would be the f-, t hat uncertainty hump and that , uh , you…" at bounding box center [424, 141] width 231 height 16
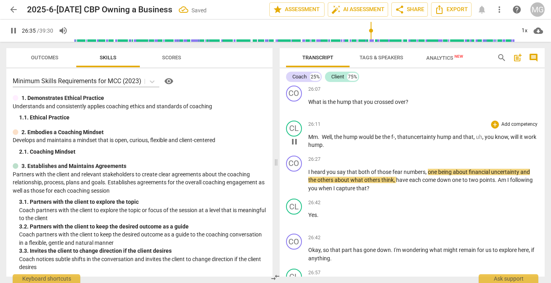
click at [511, 134] on span "," at bounding box center [510, 137] width 2 height 6
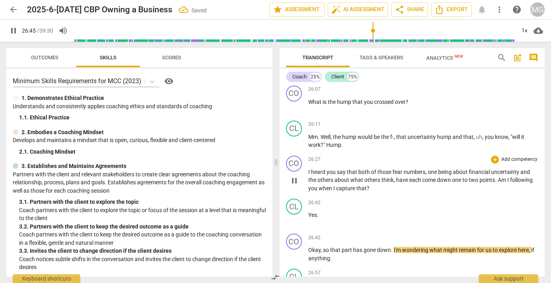
click at [369, 169] on span "both" at bounding box center [365, 172] width 13 height 6
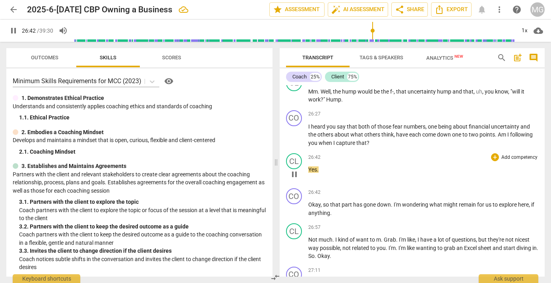
scroll to position [3898, 0]
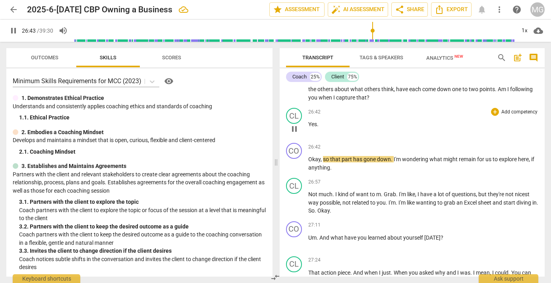
click at [335, 120] on p "Yes ." at bounding box center [424, 124] width 231 height 8
type input "1605"
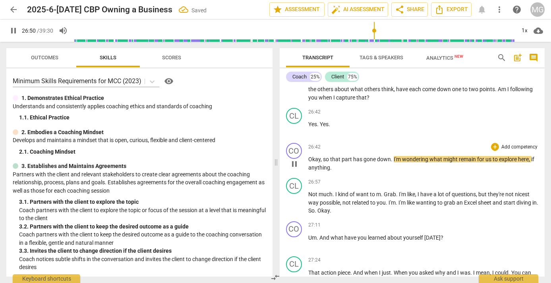
click at [348, 159] on p "Okay , so that part has gone down . I'm wondering what might remain for us to e…" at bounding box center [424, 163] width 231 height 16
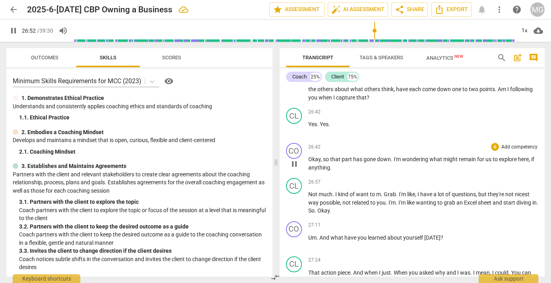
type input "1614"
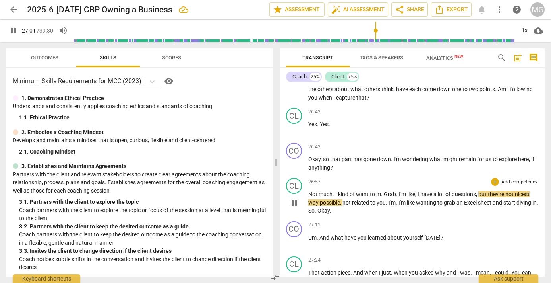
click at [387, 191] on span "Grab" at bounding box center [390, 194] width 12 height 6
type input "1623"
click at [313, 191] on span "Not" at bounding box center [314, 194] width 10 height 6
click at [309, 207] on span "Okay" at bounding box center [315, 210] width 12 height 6
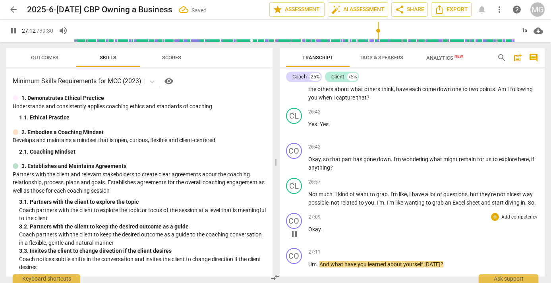
click at [329, 225] on p "Okay ." at bounding box center [424, 229] width 231 height 8
type input "1634"
click at [310, 261] on span "Um" at bounding box center [313, 264] width 8 height 6
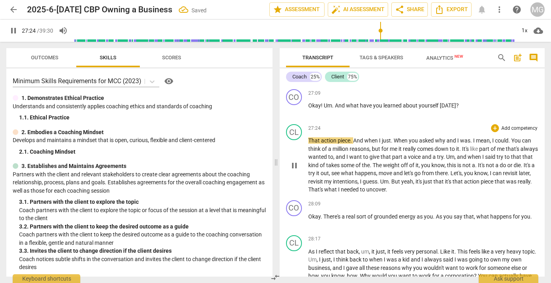
scroll to position [4034, 0]
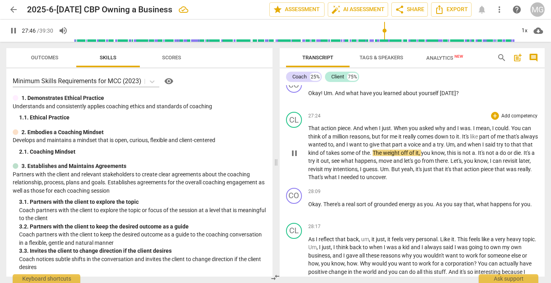
click at [483, 141] on span "when" at bounding box center [475, 144] width 15 height 6
click at [523, 141] on span "that" at bounding box center [517, 144] width 12 height 6
type input "1667"
click at [497, 141] on span "said" at bounding box center [491, 144] width 12 height 6
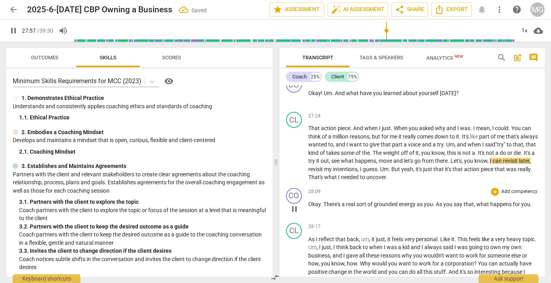
scroll to position [4079, 0]
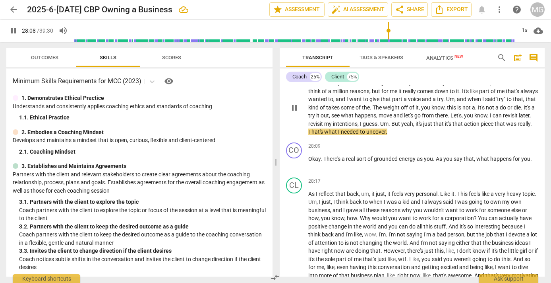
click at [324, 128] on span "That's" at bounding box center [317, 131] width 16 height 6
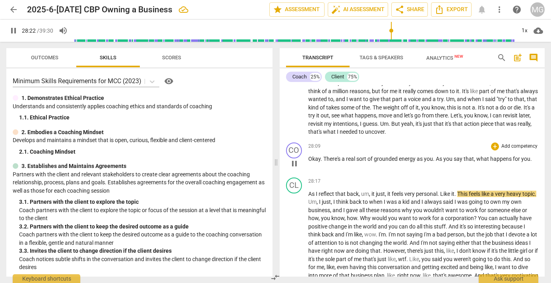
click at [436, 155] on span "." at bounding box center [434, 158] width 3 height 6
type input "1704"
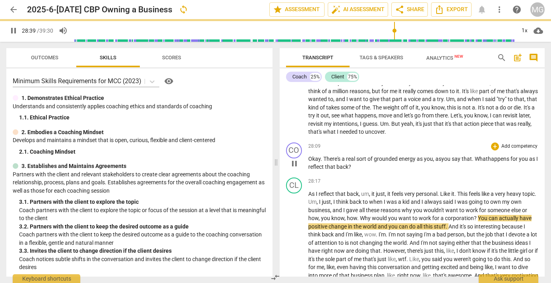
click at [376, 155] on span "grounded" at bounding box center [386, 158] width 25 height 6
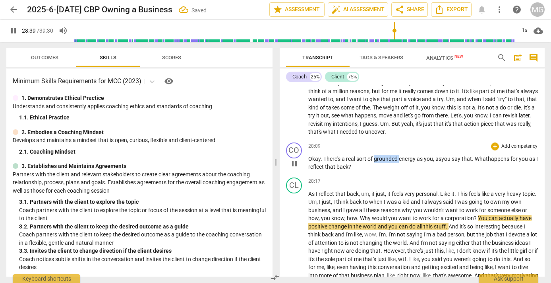
click at [376, 155] on span "grounded" at bounding box center [386, 158] width 25 height 6
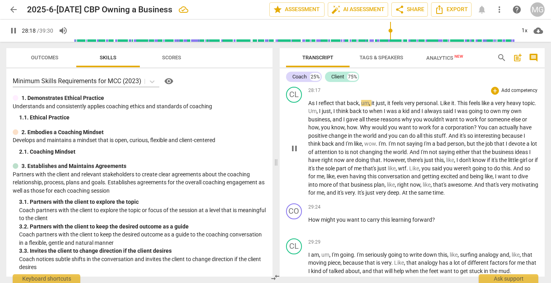
scroll to position [4124, 0]
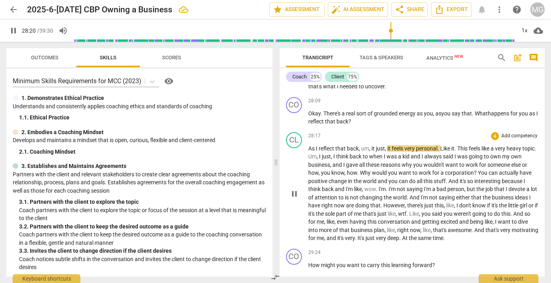
click at [363, 145] on span "um" at bounding box center [365, 148] width 8 height 6
type input "1702"
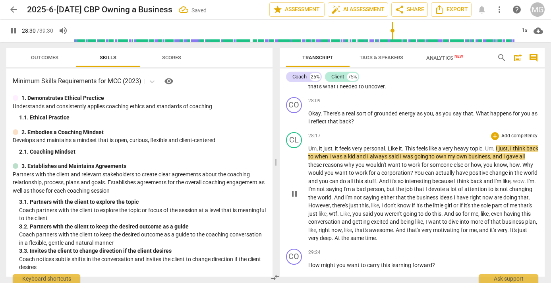
click at [496, 145] on span "," at bounding box center [495, 148] width 2 height 6
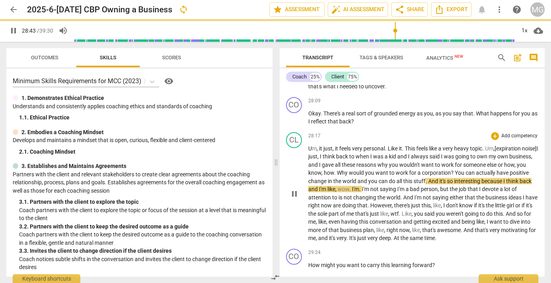
click at [430, 153] on span "always" at bounding box center [420, 156] width 19 height 6
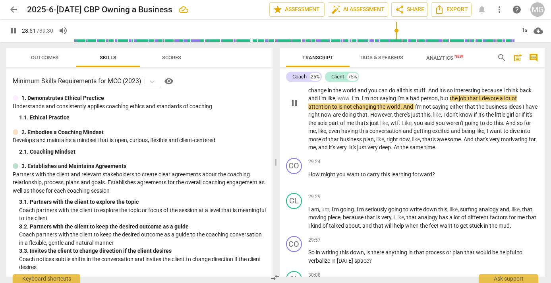
scroll to position [4170, 0]
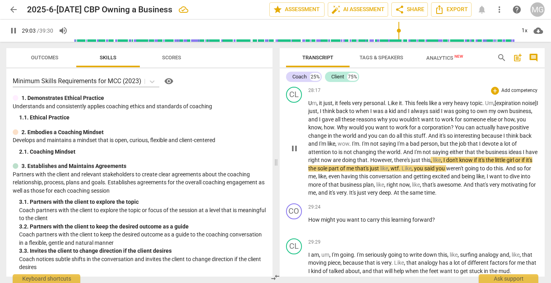
click at [329, 165] on span "sole" at bounding box center [323, 168] width 11 height 6
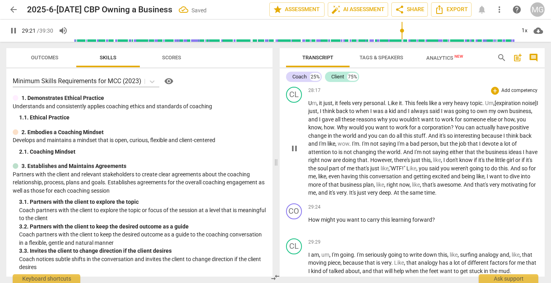
click at [417, 165] on span "ike" at bounding box center [413, 168] width 7 height 6
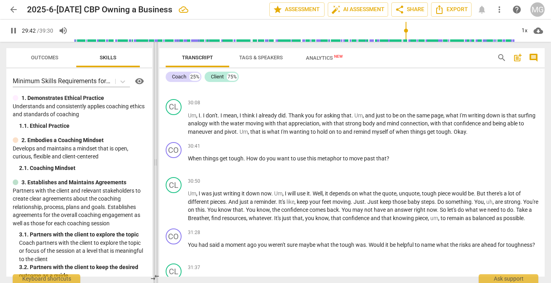
scroll to position [3751, 0]
type input "1783"
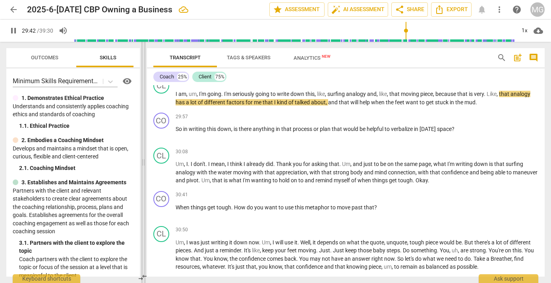
drag, startPoint x: 276, startPoint y: 161, endPoint x: 143, endPoint y: 163, distance: 132.8
click at [143, 163] on span at bounding box center [143, 162] width 5 height 241
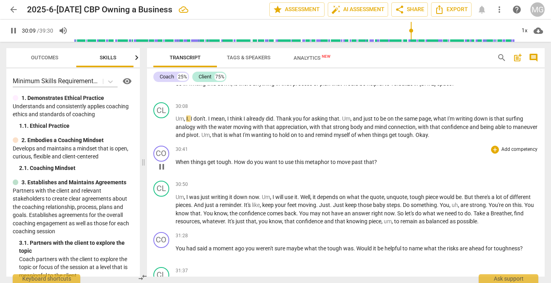
scroll to position [3842, 0]
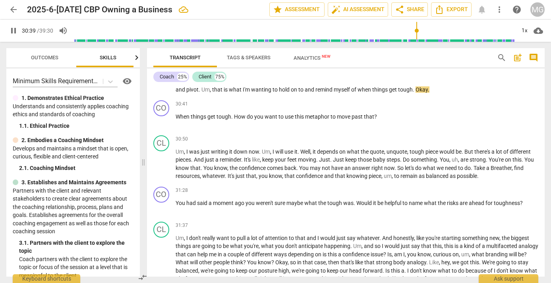
drag, startPoint x: 416, startPoint y: 105, endPoint x: 429, endPoint y: 120, distance: 20.1
click at [416, 93] on span "Okay" at bounding box center [422, 89] width 12 height 6
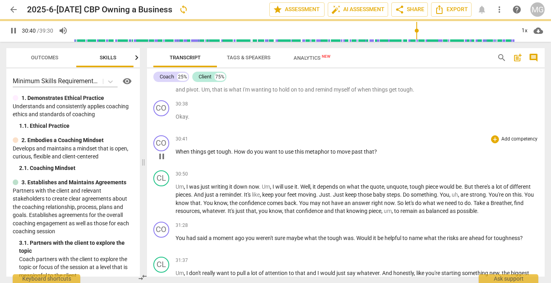
scroll to position [3877, 0]
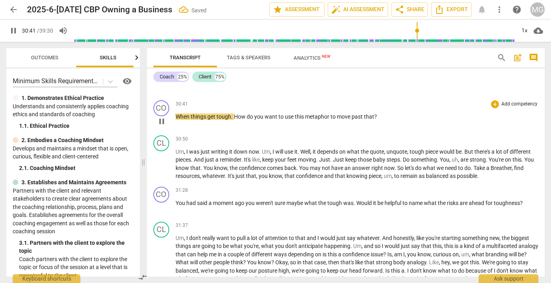
click at [177, 120] on span "When" at bounding box center [183, 116] width 15 height 6
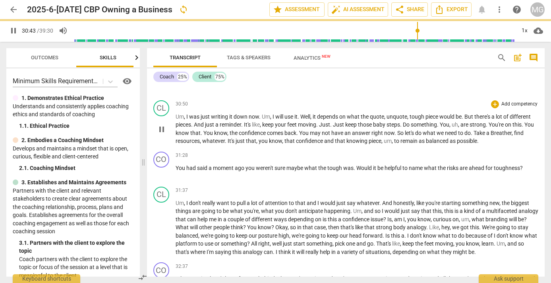
scroll to position [3842, 0]
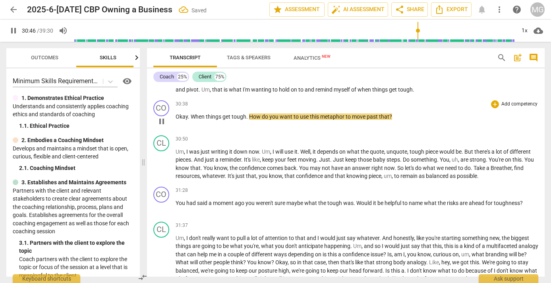
click at [251, 120] on span "How" at bounding box center [255, 116] width 13 height 6
type input "1847"
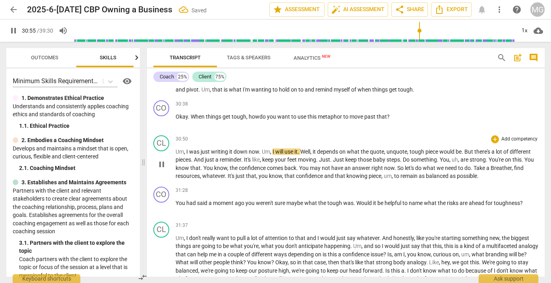
click at [181, 155] on span "Um" at bounding box center [180, 151] width 8 height 6
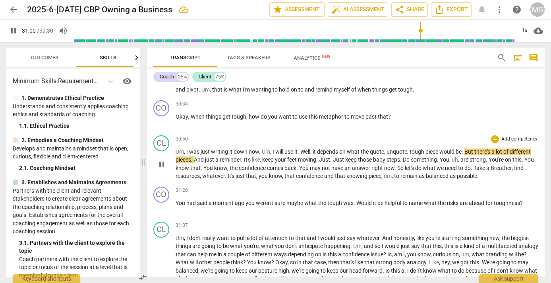
click at [410, 155] on span "," at bounding box center [409, 151] width 2 height 6
type input "1863"
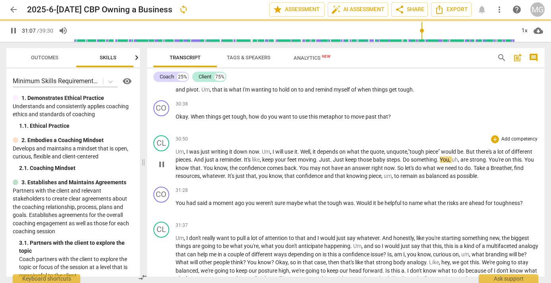
click at [396, 155] on span "unquote" at bounding box center [397, 151] width 21 height 6
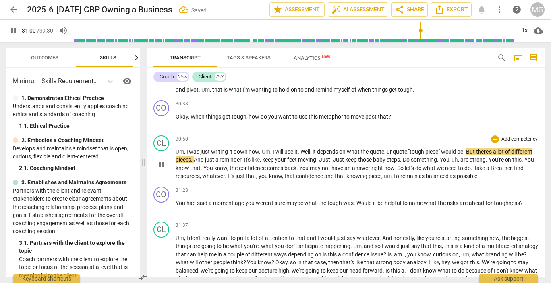
scroll to position [3887, 0]
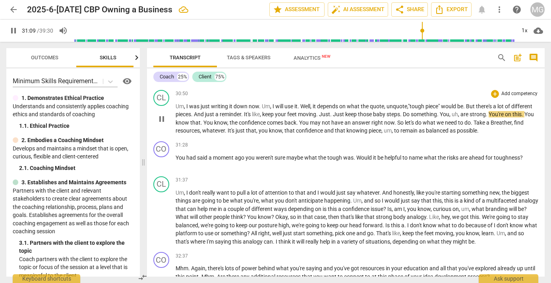
click at [444, 117] on span "You" at bounding box center [445, 114] width 10 height 6
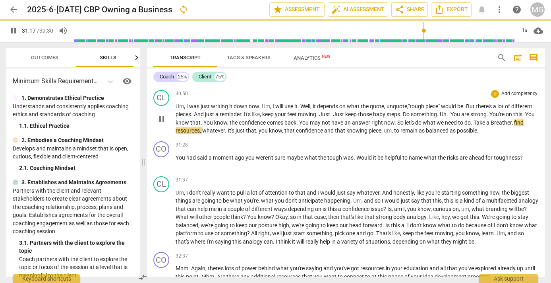
click at [457, 117] on span "Uh. You" at bounding box center [450, 114] width 20 height 6
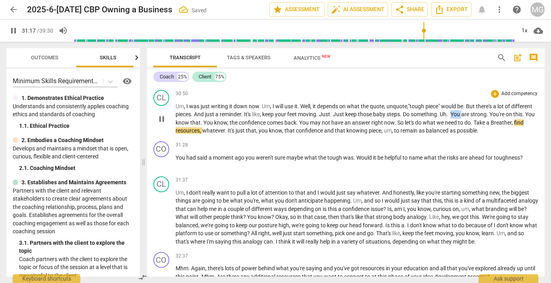
click at [457, 117] on span "Uh. You" at bounding box center [450, 114] width 20 height 6
click at [206, 126] on span "You" at bounding box center [209, 122] width 11 height 6
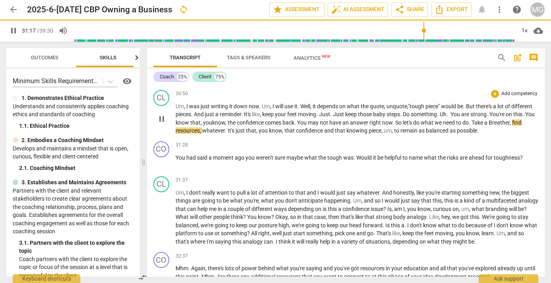
click at [238, 126] on span "confidence" at bounding box center [251, 122] width 28 height 6
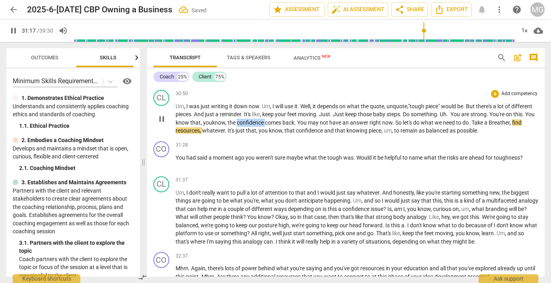
click at [238, 126] on span "confidence" at bounding box center [251, 122] width 28 height 6
click at [495, 126] on span "Breather" at bounding box center [499, 122] width 21 height 6
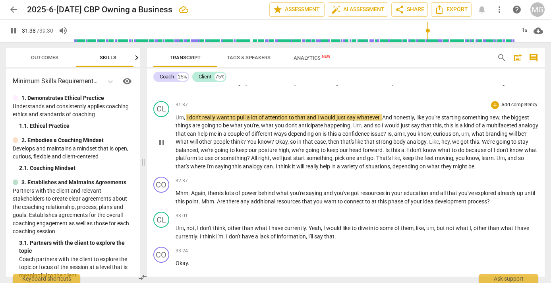
scroll to position [3978, 0]
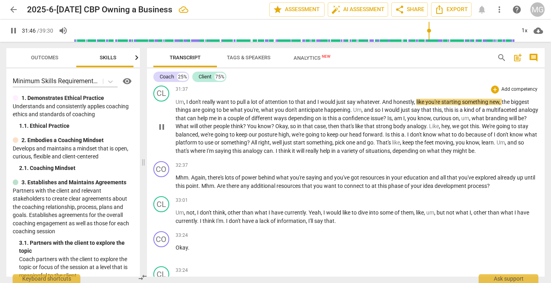
click at [380, 105] on span "." at bounding box center [381, 102] width 3 height 6
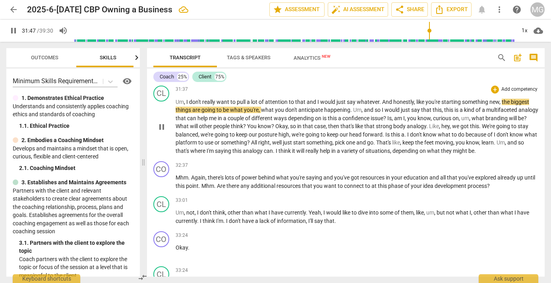
type input "1908"
click at [323, 121] on span "on" at bounding box center [319, 118] width 8 height 6
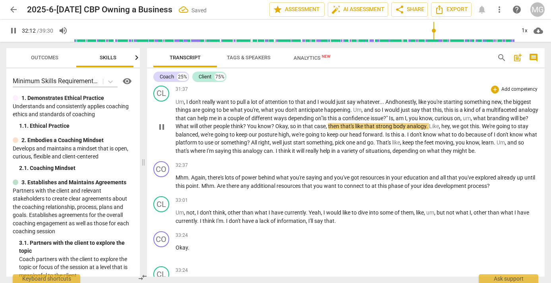
click at [371, 121] on span "confidence" at bounding box center [357, 118] width 28 height 6
click at [474, 121] on span "," at bounding box center [472, 118] width 2 height 6
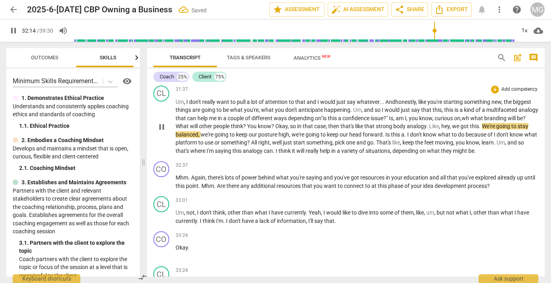
click at [461, 121] on span "on" at bounding box center [457, 118] width 6 height 6
click at [470, 121] on span ", wh" at bounding box center [465, 118] width 9 height 6
click at [511, 121] on span "branding" at bounding box center [498, 118] width 23 height 6
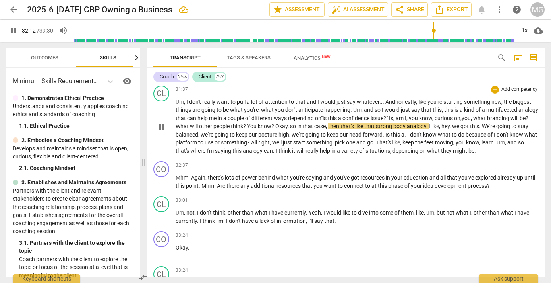
drag, startPoint x: 293, startPoint y: 142, endPoint x: 304, endPoint y: 144, distance: 11.0
click at [276, 129] on span "?" at bounding box center [274, 126] width 4 height 6
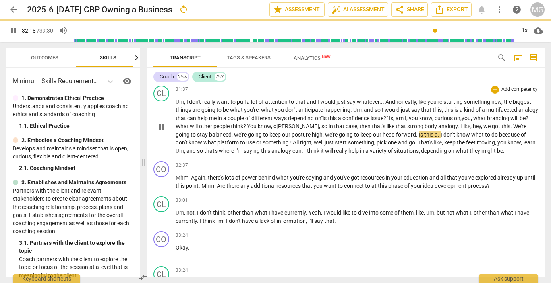
click at [334, 129] on span "that" at bounding box center [340, 126] width 12 height 6
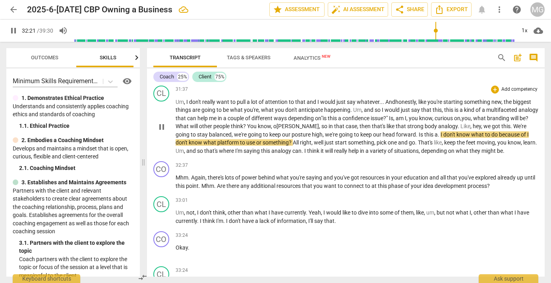
click at [438, 138] on span "." at bounding box center [439, 134] width 3 height 6
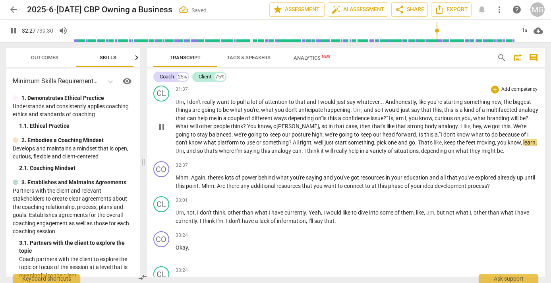
click at [247, 146] on span "use" at bounding box center [252, 142] width 10 height 6
click at [263, 146] on span "something" at bounding box center [276, 142] width 26 height 6
click at [302, 154] on span "." at bounding box center [303, 151] width 3 height 6
click at [305, 154] on span "think" at bounding box center [312, 151] width 14 height 6
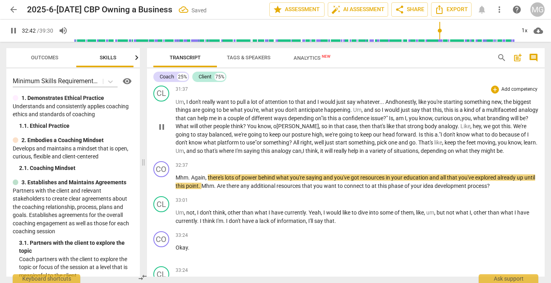
click at [272, 154] on span "analogy" at bounding box center [282, 151] width 21 height 6
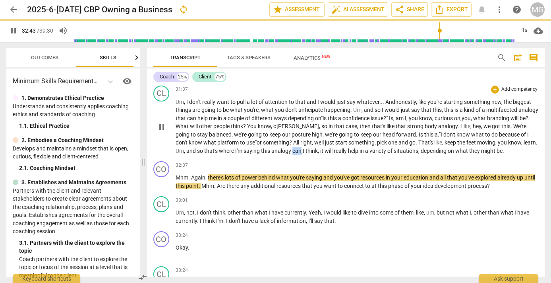
click at [272, 154] on span "analogy" at bounding box center [282, 151] width 21 height 6
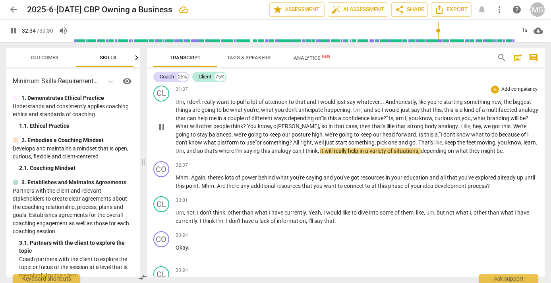
scroll to position [4023, 0]
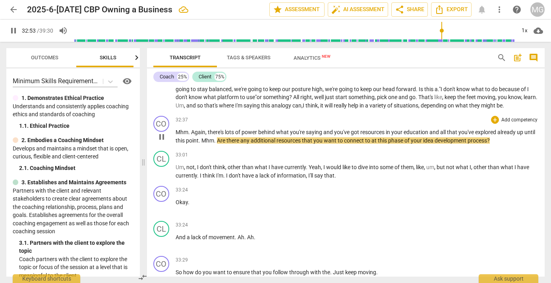
click at [202, 144] on span "Mhm" at bounding box center [208, 140] width 13 height 6
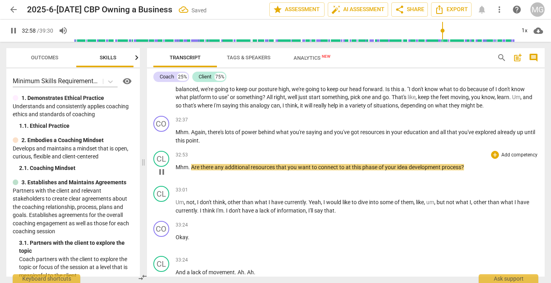
click at [191, 170] on span "Are" at bounding box center [196, 167] width 10 height 6
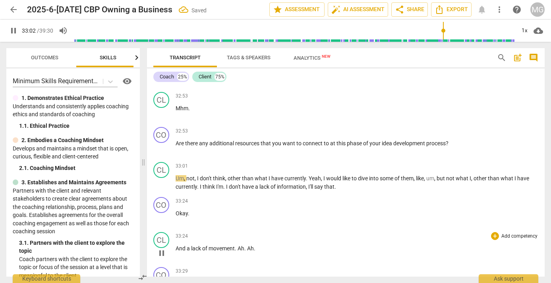
scroll to position [4159, 0]
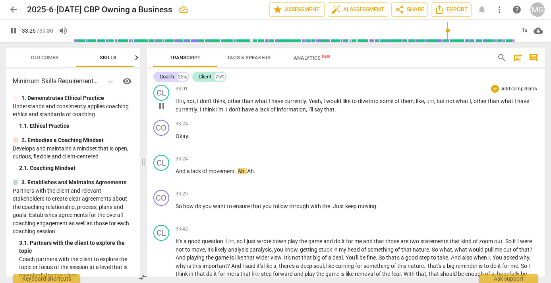
click at [341, 113] on p "Um , not , I don't think , other than what I have currently . Yeah , I would li…" at bounding box center [357, 105] width 363 height 16
click at [202, 140] on p "Okay ." at bounding box center [357, 136] width 363 height 8
type input "2009"
click at [320, 113] on span "say" at bounding box center [320, 109] width 10 height 6
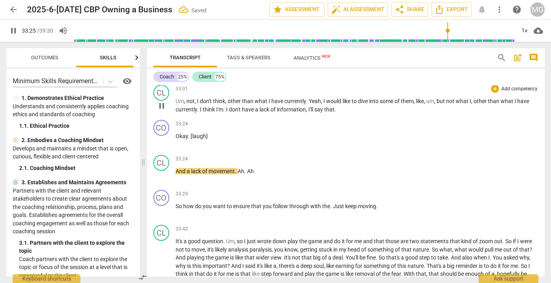
click at [344, 113] on p "Um , not , I don't think , other than what I have currently . Yeah , I would li…" at bounding box center [357, 105] width 363 height 16
type input "2006"
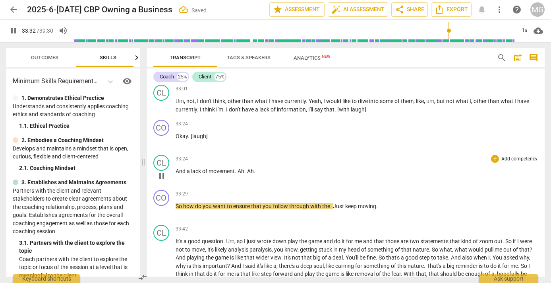
click at [182, 174] on span "And" at bounding box center [181, 171] width 11 height 6
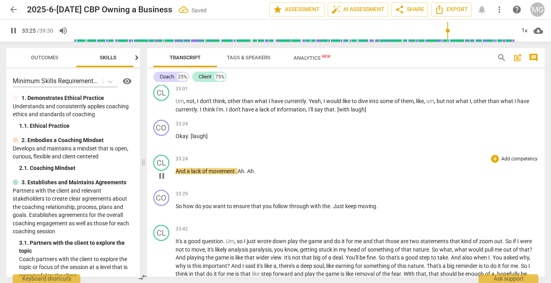
click at [236, 174] on span "." at bounding box center [236, 171] width 3 height 6
type input "2009"
click at [229, 174] on span "movement" at bounding box center [222, 171] width 26 height 6
click at [176, 209] on span "So" at bounding box center [180, 206] width 8 height 6
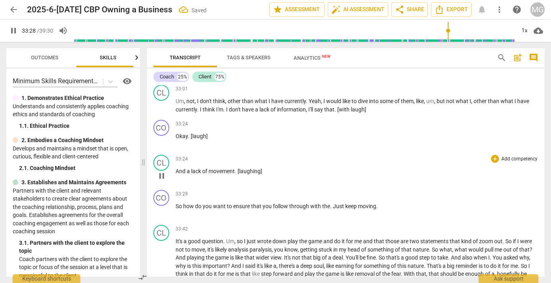
type input "2009"
click at [344, 209] on span "Just" at bounding box center [349, 206] width 12 height 6
click at [347, 209] on span "Just" at bounding box center [349, 206] width 12 height 6
click at [384, 209] on span "." at bounding box center [384, 206] width 2 height 6
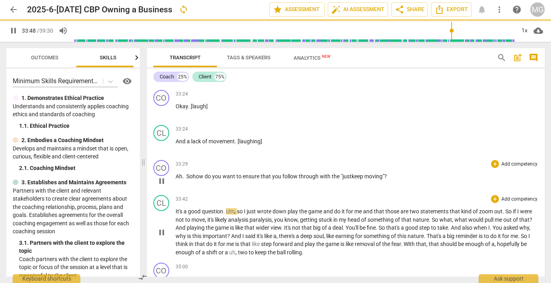
scroll to position [4205, 0]
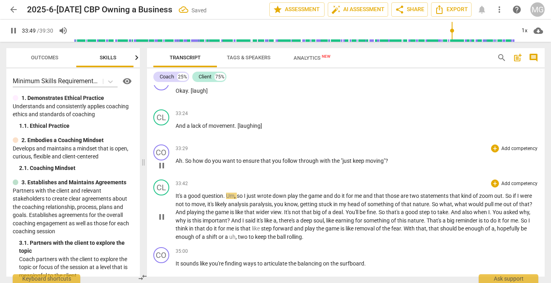
click at [226, 199] on span "." at bounding box center [224, 195] width 3 height 6
type input "2031"
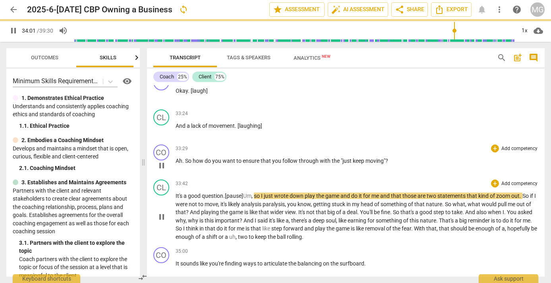
click at [254, 199] on span "," at bounding box center [253, 195] width 2 height 6
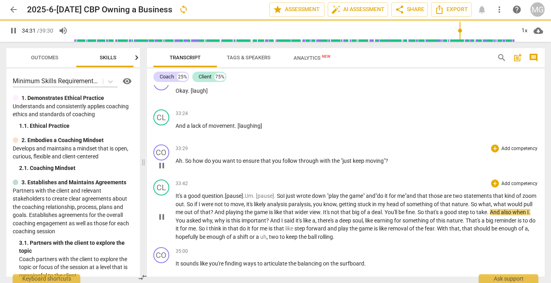
click at [193, 199] on span "good" at bounding box center [195, 195] width 14 height 6
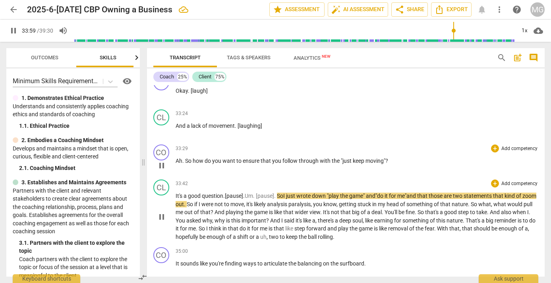
click at [327, 199] on span "down" at bounding box center [319, 195] width 15 height 6
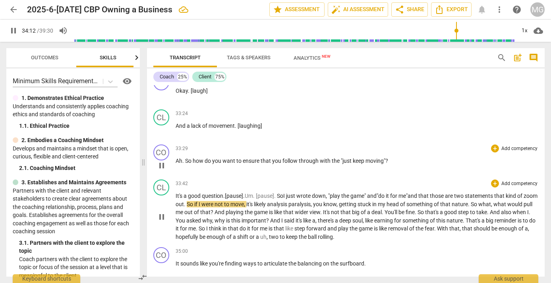
click at [430, 199] on span "that" at bounding box center [425, 195] width 12 height 6
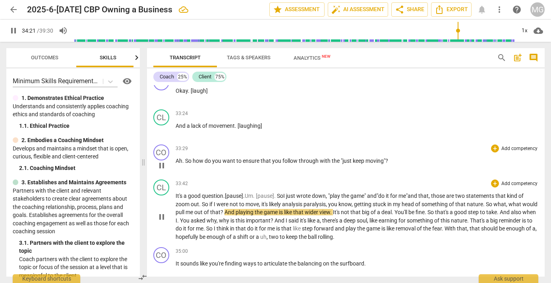
click at [410, 207] on span "head" at bounding box center [409, 204] width 14 height 6
click at [253, 215] on span "playing" at bounding box center [245, 212] width 19 height 6
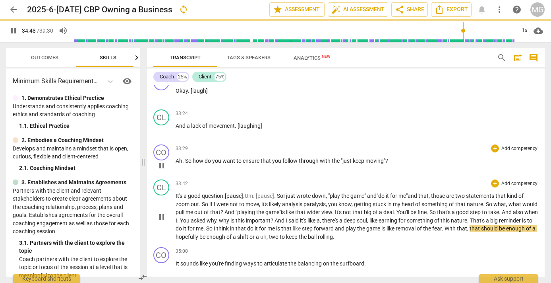
click at [281, 215] on span "game "" at bounding box center [274, 212] width 16 height 6
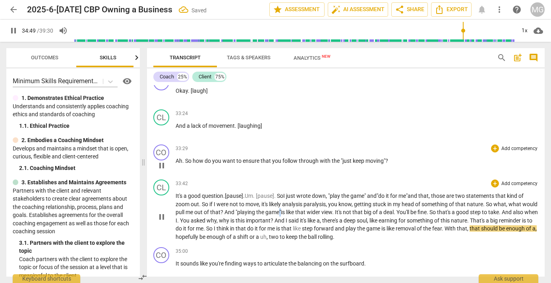
click at [281, 215] on span "game "" at bounding box center [274, 212] width 16 height 6
click at [191, 223] on span "You" at bounding box center [185, 220] width 11 height 6
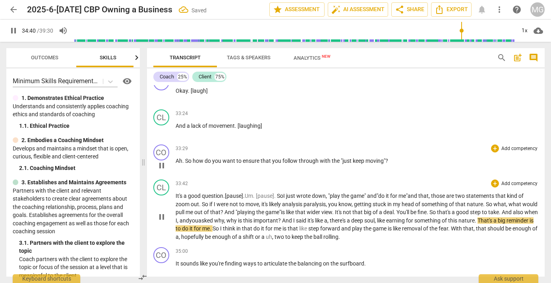
click at [227, 223] on span "," at bounding box center [225, 220] width 2 height 6
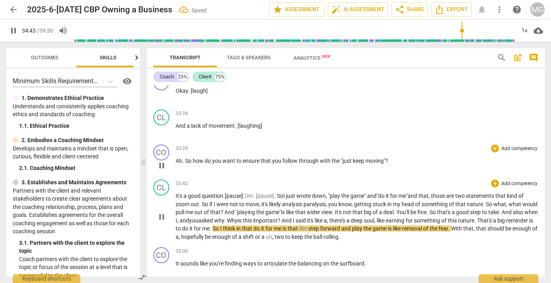
click at [525, 215] on span "when" at bounding box center [532, 212] width 14 height 6
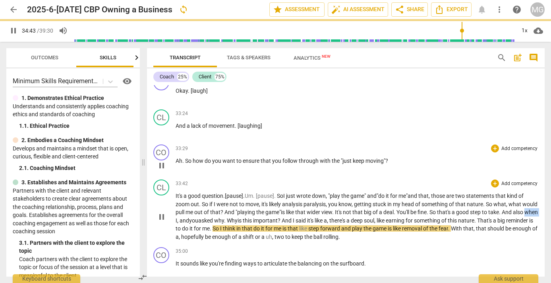
click at [525, 215] on span "when" at bounding box center [532, 212] width 14 height 6
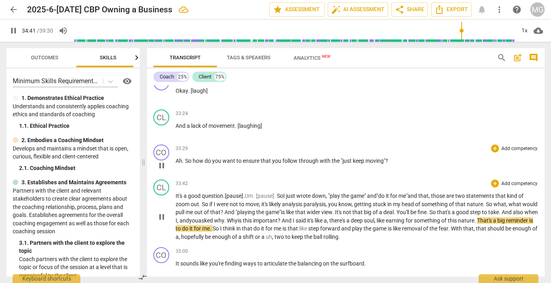
click at [406, 223] on span "earning" at bounding box center [396, 220] width 20 height 6
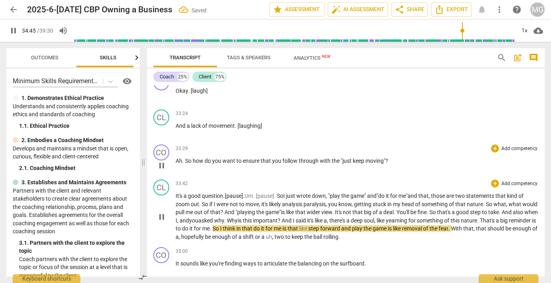
click at [509, 223] on span "reminder" at bounding box center [520, 220] width 23 height 6
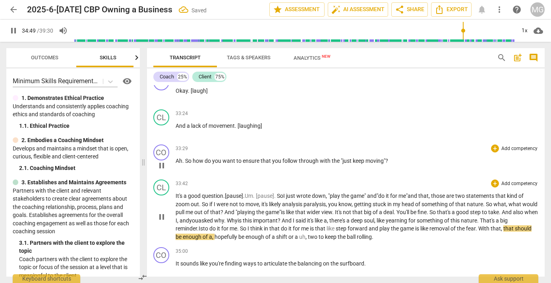
click at [186, 231] on span "reminder ." at bounding box center [187, 228] width 23 height 6
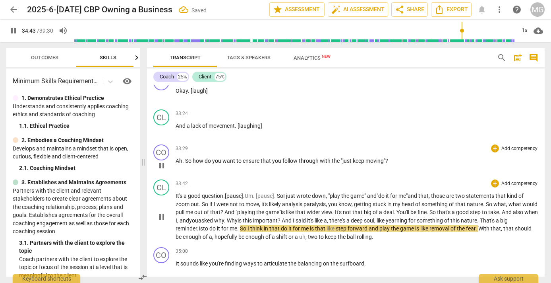
click at [199, 231] on span "reminder ." at bounding box center [187, 228] width 23 height 6
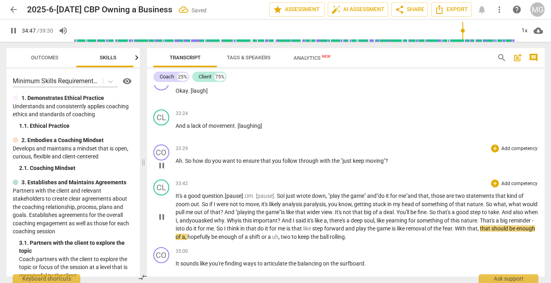
click at [241, 231] on span "think" at bounding box center [234, 228] width 14 height 6
click at [265, 231] on span "do" at bounding box center [262, 228] width 8 height 6
click at [206, 231] on span "for" at bounding box center [202, 228] width 8 height 6
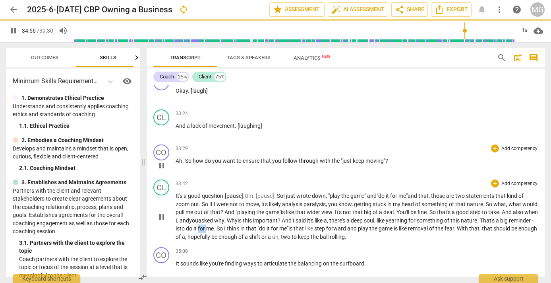
click at [206, 231] on span "for" at bounding box center [202, 228] width 8 height 6
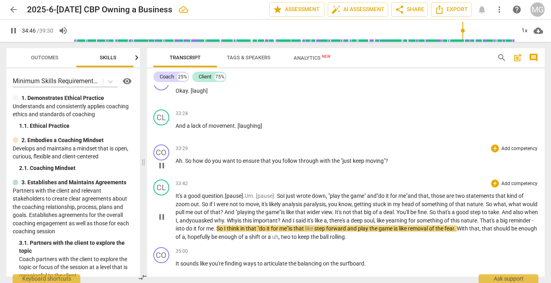
click at [370, 231] on span "play" at bounding box center [364, 228] width 12 height 6
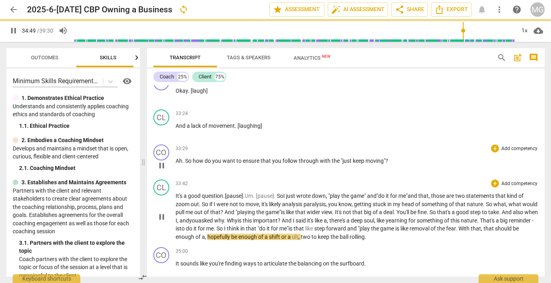
drag, startPoint x: 434, startPoint y: 244, endPoint x: 439, endPoint y: 245, distance: 5.6
click at [396, 231] on span "game" at bounding box center [388, 228] width 15 height 6
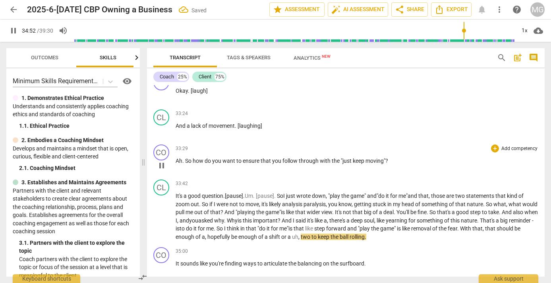
scroll to position [4250, 0]
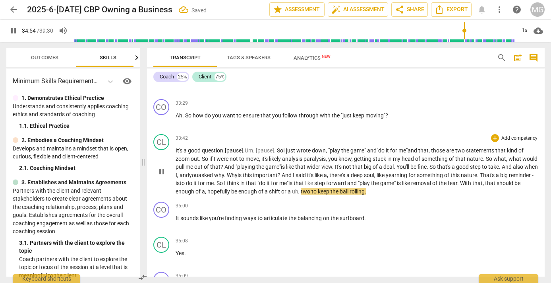
click at [312, 194] on span "two" at bounding box center [306, 191] width 11 height 6
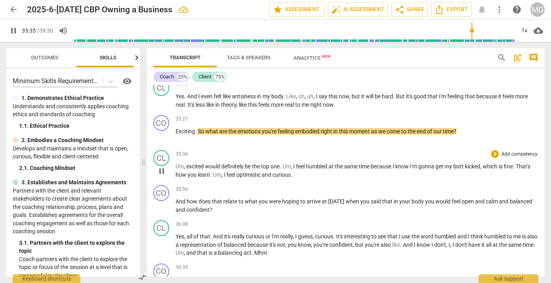
scroll to position [4522, 0]
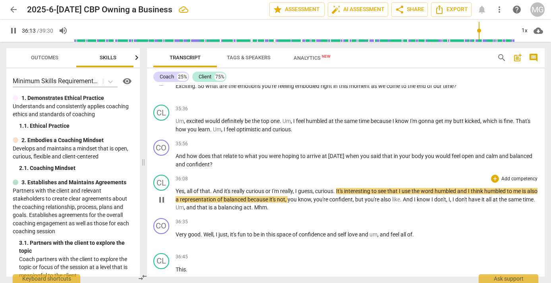
click at [265, 194] on span "curious" at bounding box center [255, 191] width 19 height 6
type input "2175"
click at [219, 194] on span "And" at bounding box center [218, 191] width 11 height 6
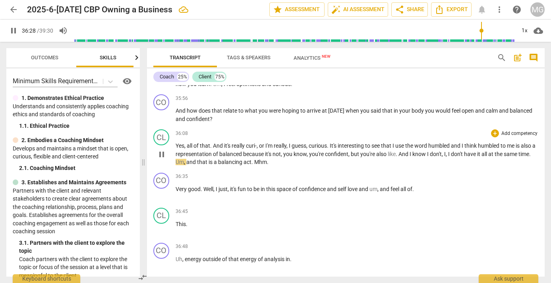
click at [427, 157] on span "know" at bounding box center [420, 154] width 15 height 6
click at [254, 165] on span "Mhm" at bounding box center [260, 162] width 13 height 6
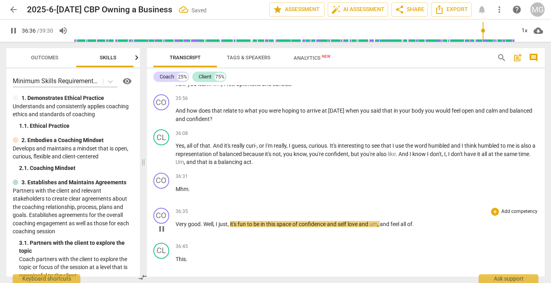
click at [176, 227] on span "Very" at bounding box center [182, 224] width 12 height 6
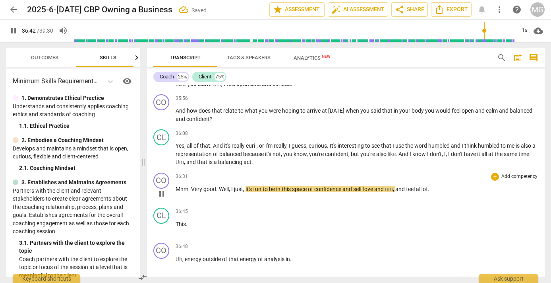
click at [363, 192] on span "self" at bounding box center [358, 189] width 10 height 6
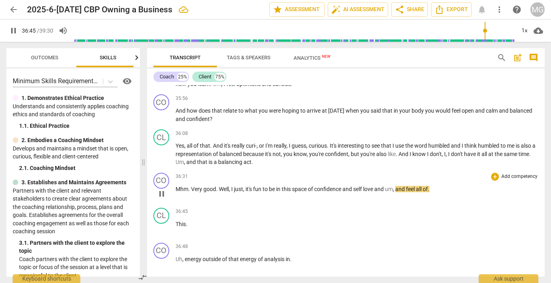
type input "2206"
click at [441, 193] on p "Mhm . Very good . Well , I just , it's fun to be in this space of confidence an…" at bounding box center [357, 189] width 363 height 8
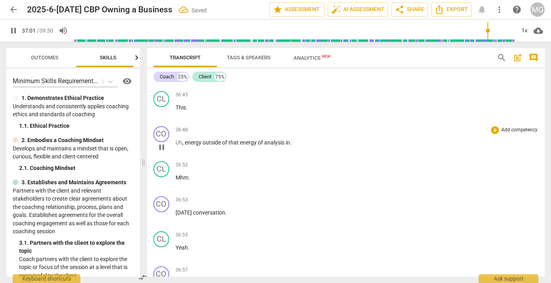
click at [186, 146] on span "energy" at bounding box center [194, 142] width 18 height 6
type input "2223"
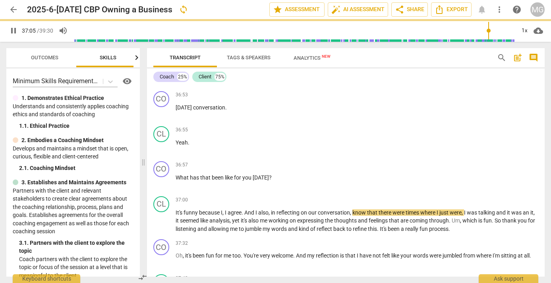
scroll to position [4719, 0]
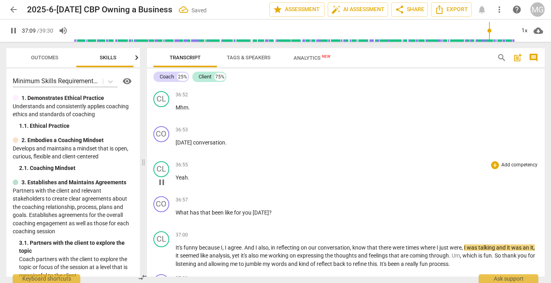
click at [163, 187] on span "pause" at bounding box center [162, 182] width 10 height 10
type input "2230"
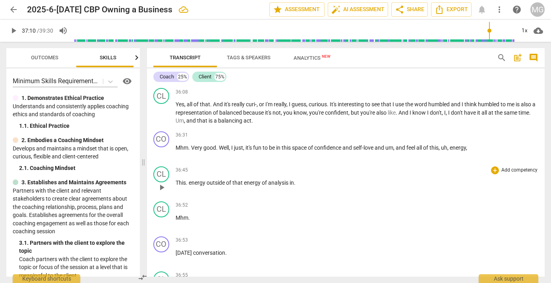
scroll to position [4628, 0]
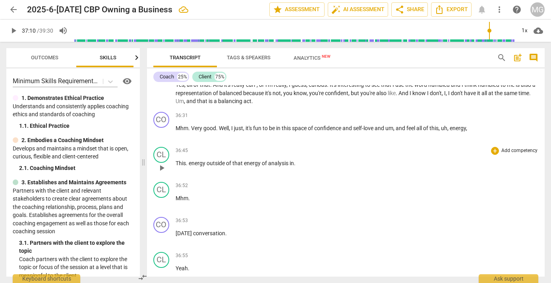
click at [189, 166] on span "energy" at bounding box center [198, 163] width 18 height 6
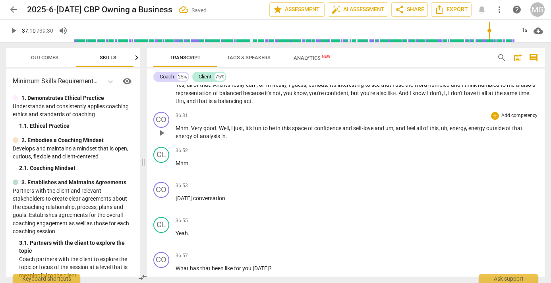
click at [382, 131] on span "and" at bounding box center [380, 128] width 11 height 6
click at [487, 131] on span "energy" at bounding box center [478, 128] width 18 height 6
type input "2213"
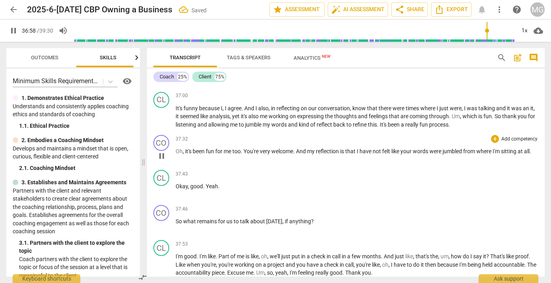
click at [191, 143] on div "37:32 + Add competency keyboard_arrow_right" at bounding box center [357, 139] width 363 height 8
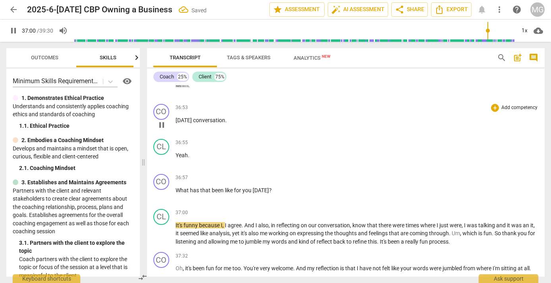
scroll to position [4642, 0]
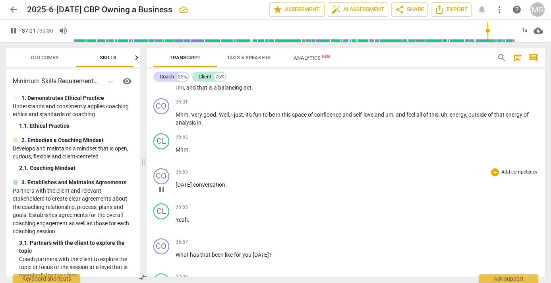
click at [200, 188] on span "conversation" at bounding box center [209, 184] width 32 height 6
click at [214, 127] on p "Mhm . Very good . Well , I just , it's fun to be in this space of confidence an…" at bounding box center [357, 119] width 363 height 16
type input "2217"
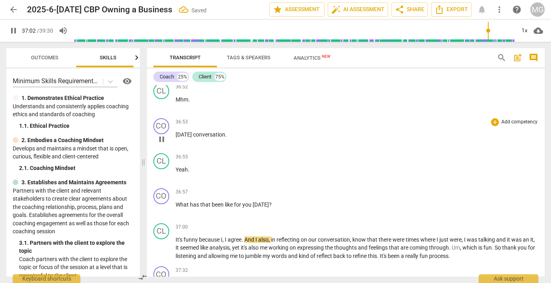
click at [179, 138] on span "[DATE]" at bounding box center [184, 134] width 17 height 6
type input "2224"
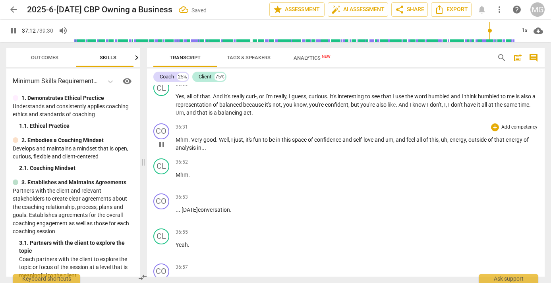
scroll to position [4601, 0]
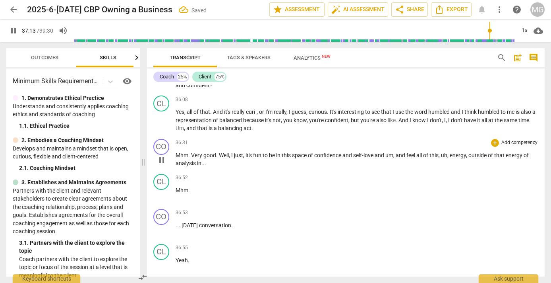
click at [243, 158] on span "just" at bounding box center [238, 155] width 9 height 6
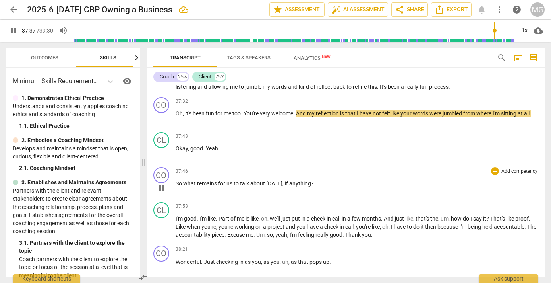
scroll to position [4873, 0]
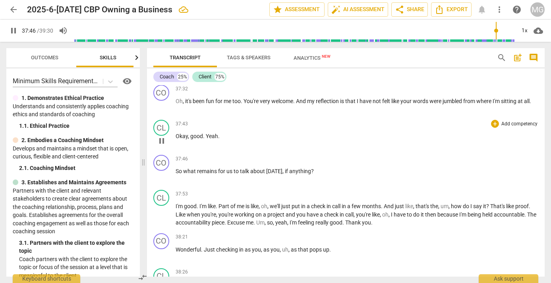
click at [206, 139] on span "." at bounding box center [204, 136] width 3 height 6
type input "2268"
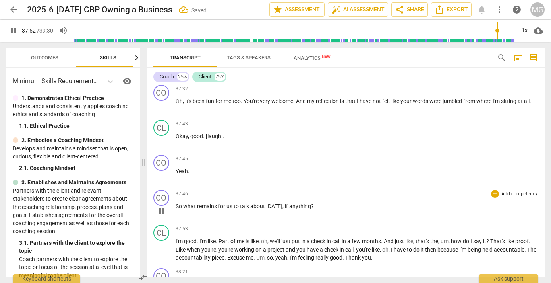
click at [177, 209] on span "So" at bounding box center [180, 206] width 8 height 6
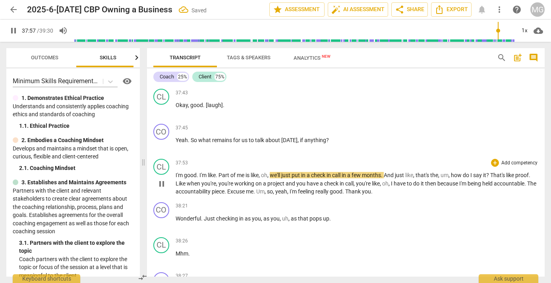
scroll to position [4964, 0]
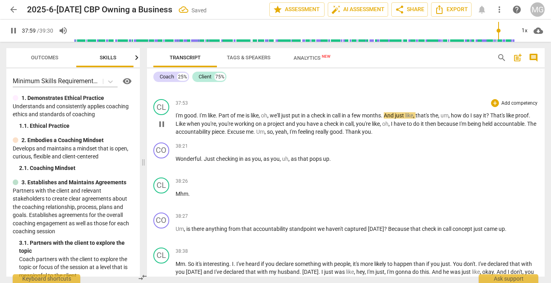
click at [243, 118] on span "me" at bounding box center [241, 115] width 9 height 6
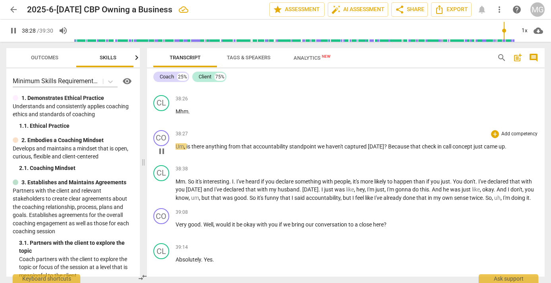
scroll to position [5054, 0]
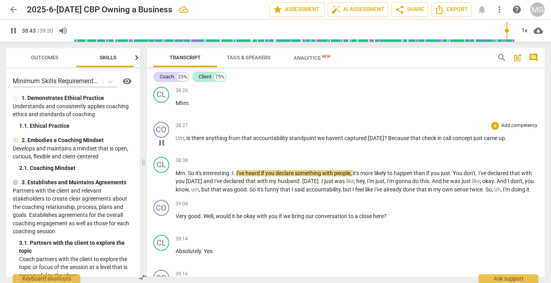
click at [388, 141] on span "Because" at bounding box center [399, 138] width 22 height 6
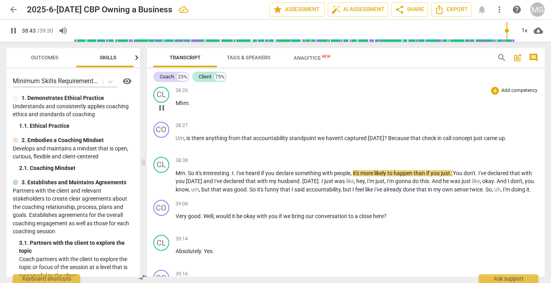
type input "2324"
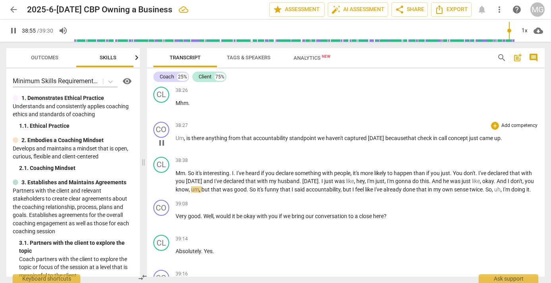
click at [503, 142] on p "Um , is there anything from that accountability standpoint we haven't captured …" at bounding box center [357, 138] width 363 height 8
click at [381, 141] on span "[DATE] b" at bounding box center [378, 138] width 21 height 6
click at [182, 176] on span "Mm" at bounding box center [181, 173] width 10 height 6
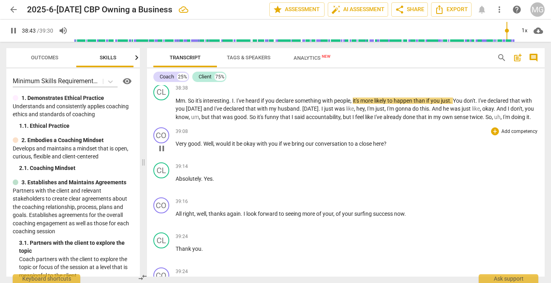
scroll to position [5145, 0]
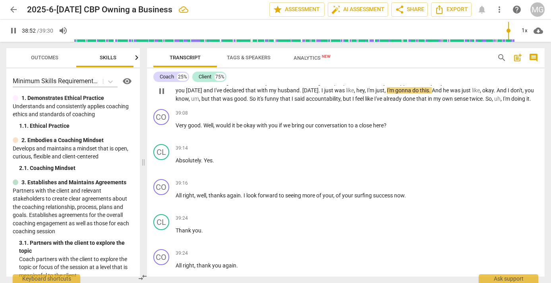
click at [303, 93] on span "[DATE]" at bounding box center [311, 90] width 16 height 6
type input "2333"
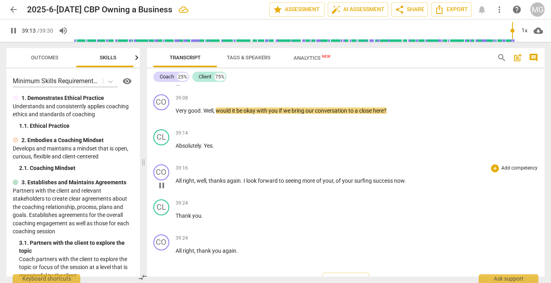
scroll to position [5190, 0]
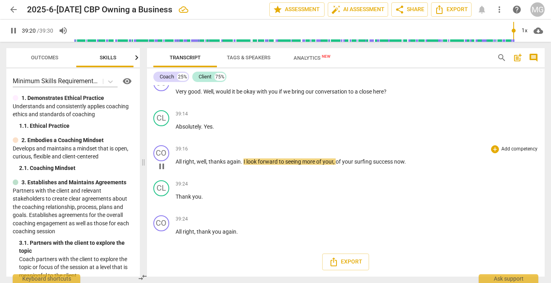
click at [161, 171] on span "pause" at bounding box center [162, 166] width 10 height 10
type input "2361"
click at [217, 131] on p "Absolutely . Yes ." at bounding box center [357, 126] width 363 height 8
click at [178, 165] on span "All" at bounding box center [179, 161] width 7 height 6
click at [163, 171] on span "play_arrow" at bounding box center [162, 166] width 10 height 10
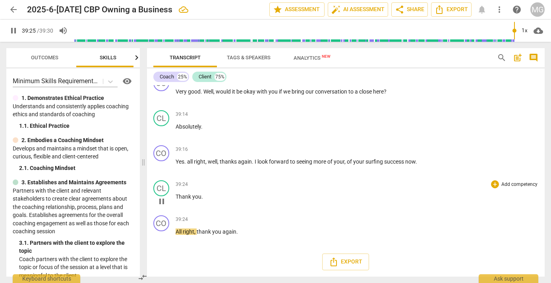
click at [177, 200] on span "Thank" at bounding box center [184, 196] width 17 height 6
type input "2366"
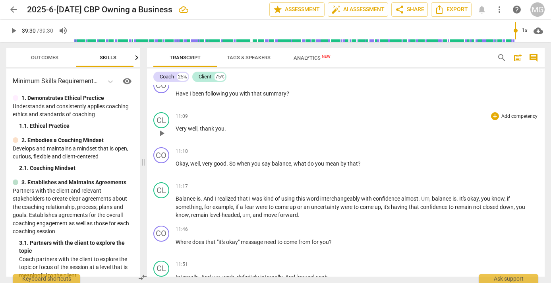
type input "2370"
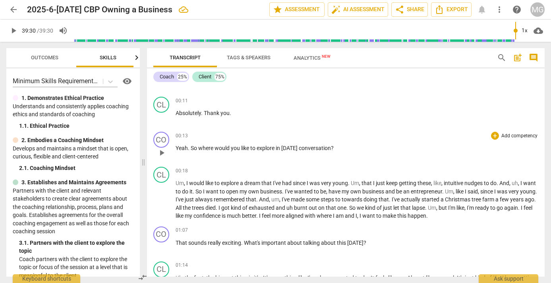
scroll to position [0, 0]
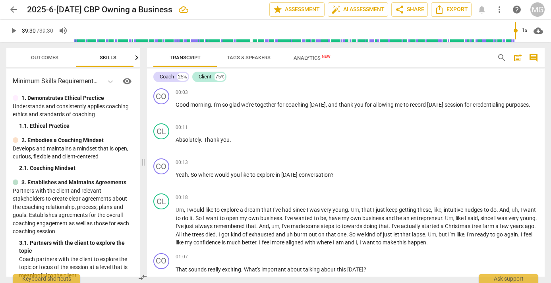
click at [12, 10] on span "arrow_back" at bounding box center [14, 10] width 10 height 10
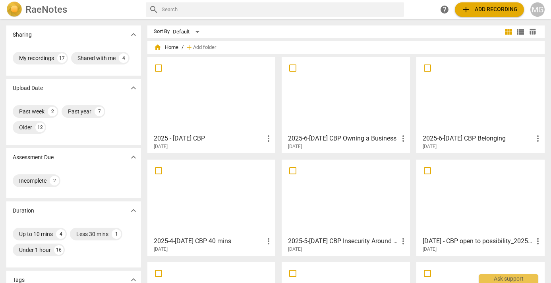
click at [479, 95] on div at bounding box center [480, 95] width 123 height 70
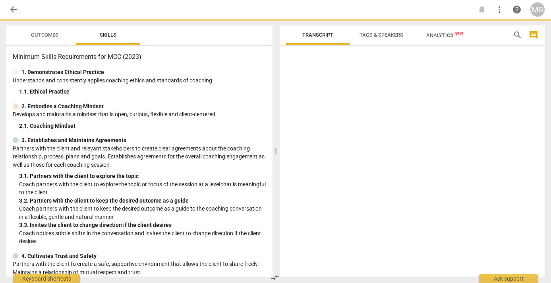
click at [479, 95] on div at bounding box center [413, 162] width 266 height 227
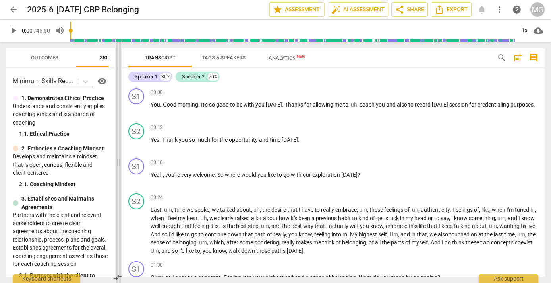
drag, startPoint x: 276, startPoint y: 160, endPoint x: 118, endPoint y: 162, distance: 158.3
click at [118, 162] on span at bounding box center [118, 162] width 5 height 241
